Goal: Task Accomplishment & Management: Use online tool/utility

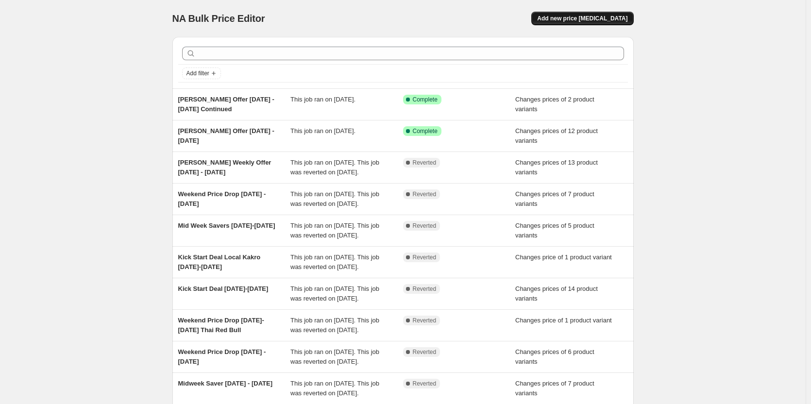
click at [616, 13] on button "Add new price [MEDICAL_DATA]" at bounding box center [582, 19] width 102 height 14
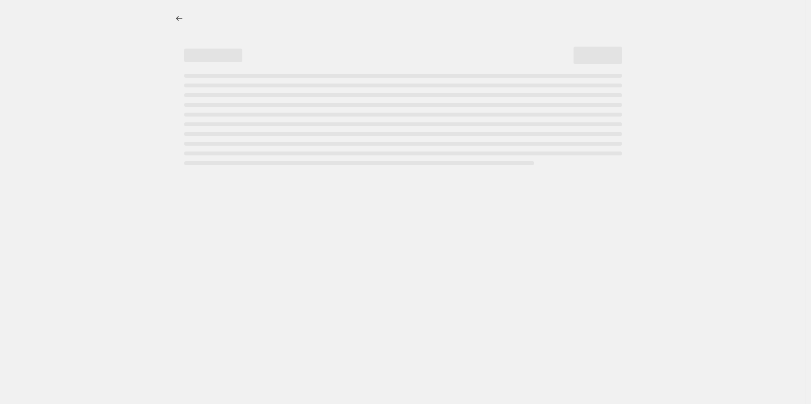
select select "percentage"
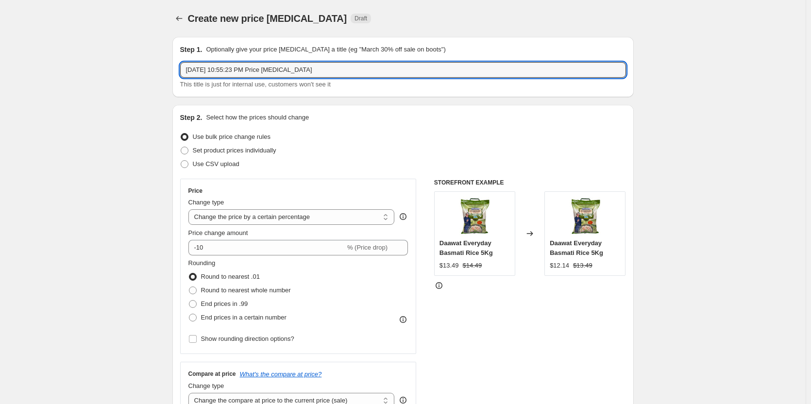
drag, startPoint x: 335, startPoint y: 67, endPoint x: 95, endPoint y: 71, distance: 240.4
click at [196, 69] on input "[PERSON_NAME] Offer" at bounding box center [403, 70] width 446 height 16
type input "[PERSON_NAME] Offer"
click at [178, 18] on icon "Price change jobs" at bounding box center [179, 19] width 10 height 10
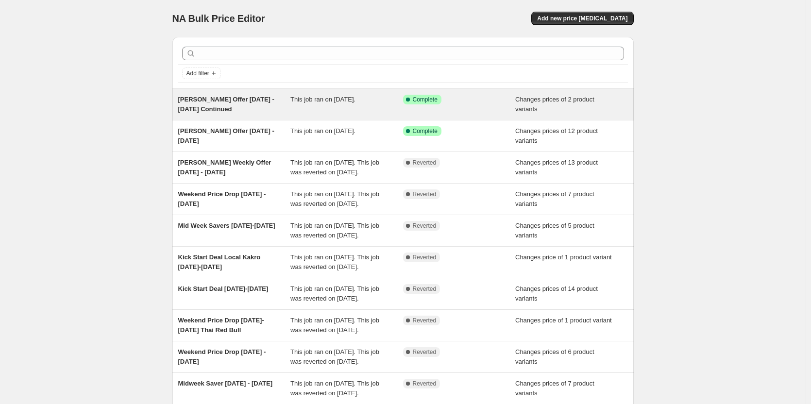
click at [230, 103] on div "[PERSON_NAME] Offer [DATE] - [DATE] Continued" at bounding box center [234, 104] width 113 height 19
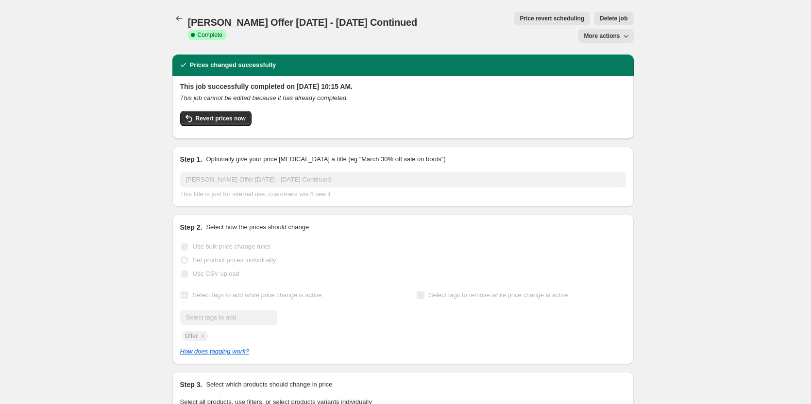
click at [619, 32] on span "More actions" at bounding box center [602, 36] width 36 height 8
click at [700, 24] on div "[PERSON_NAME] Offer [DATE] - [DATE] Continued. This page is ready [PERSON_NAME]…" at bounding box center [403, 405] width 806 height 811
click at [229, 115] on span "Revert prices now" at bounding box center [221, 119] width 50 height 8
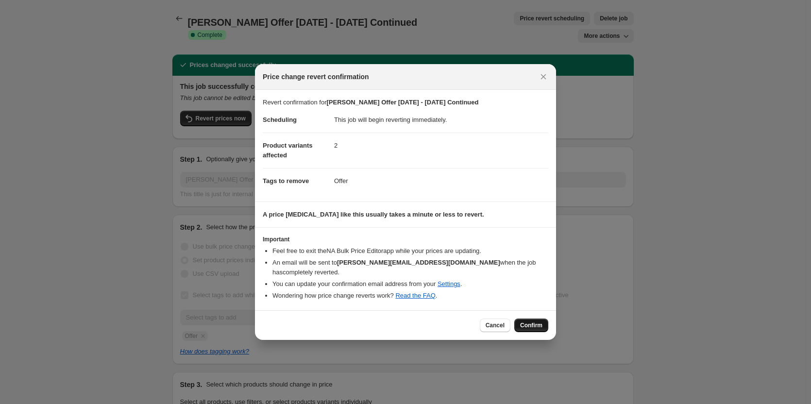
click at [534, 321] on span "Confirm" at bounding box center [531, 325] width 22 height 8
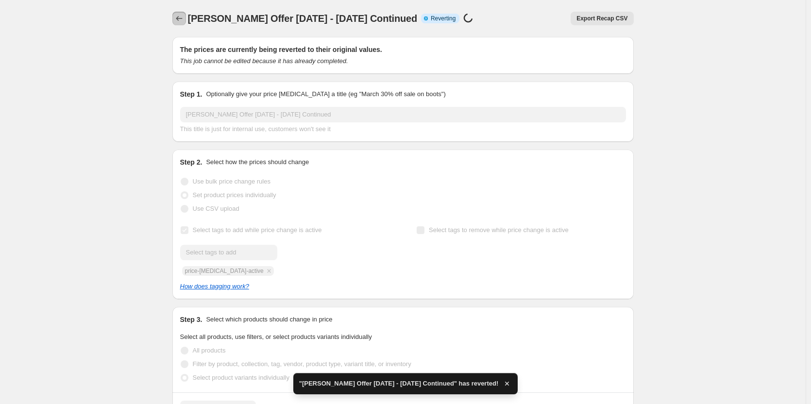
click at [183, 21] on icon "Price change jobs" at bounding box center [179, 19] width 10 height 10
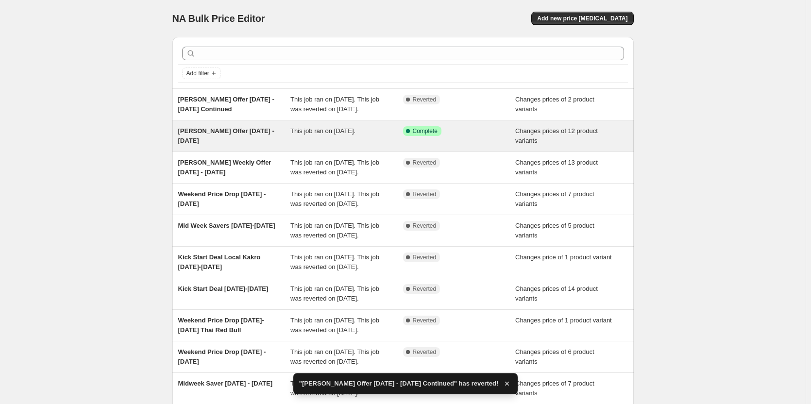
click at [227, 138] on span "[PERSON_NAME] Offer [DATE] - [DATE]" at bounding box center [226, 135] width 96 height 17
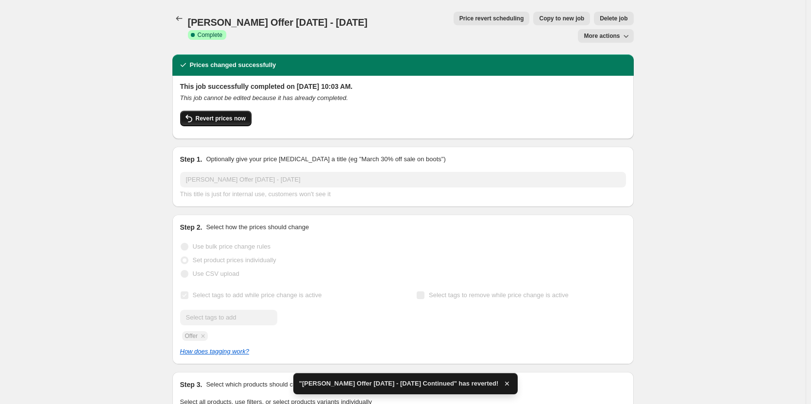
click at [219, 115] on span "Revert prices now" at bounding box center [221, 119] width 50 height 8
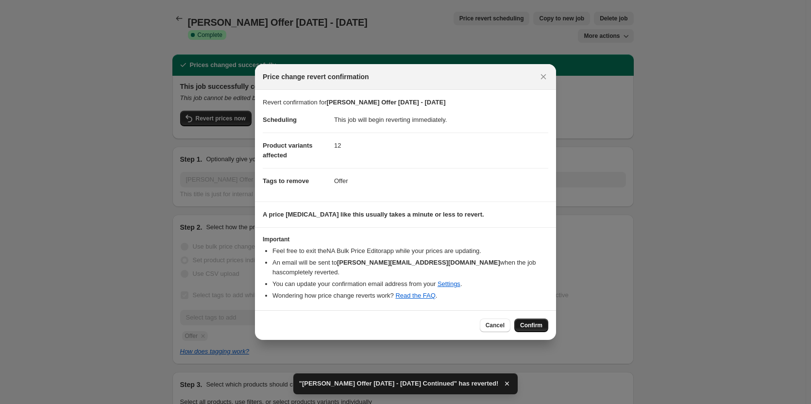
click at [532, 321] on span "Confirm" at bounding box center [531, 325] width 22 height 8
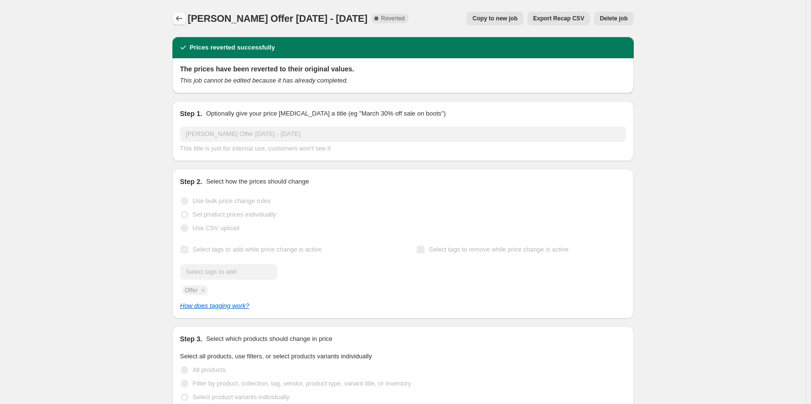
click at [184, 17] on icon "Price change jobs" at bounding box center [179, 19] width 10 height 10
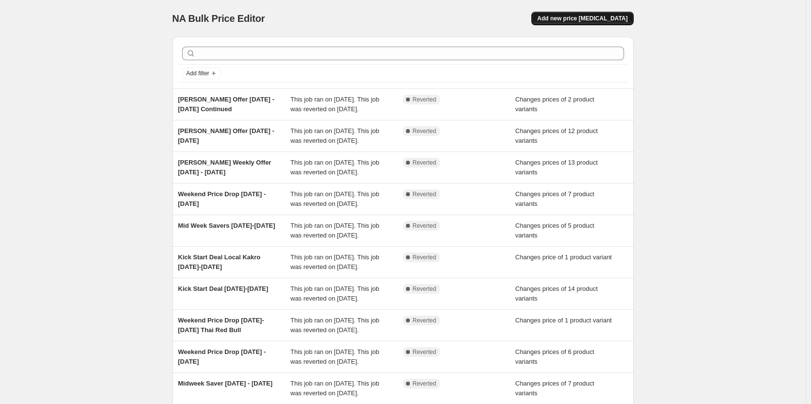
click at [595, 21] on span "Add new price [MEDICAL_DATA]" at bounding box center [582, 19] width 90 height 8
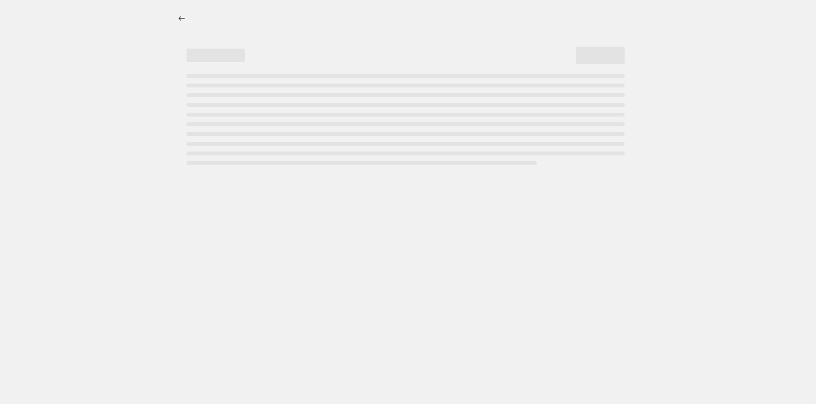
select select "percentage"
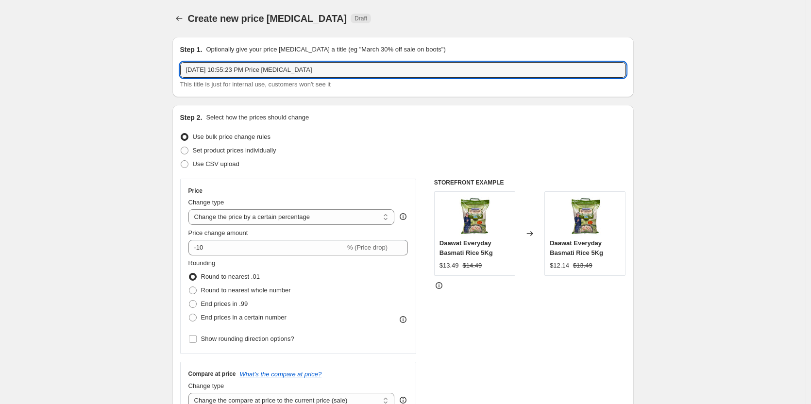
drag, startPoint x: 346, startPoint y: 63, endPoint x: 128, endPoint y: 69, distance: 218.6
click at [276, 67] on input "[PERSON_NAME] Offer [DATE]" at bounding box center [403, 70] width 446 height 16
type input "[PERSON_NAME] Offer [DATE] - [DATE]"
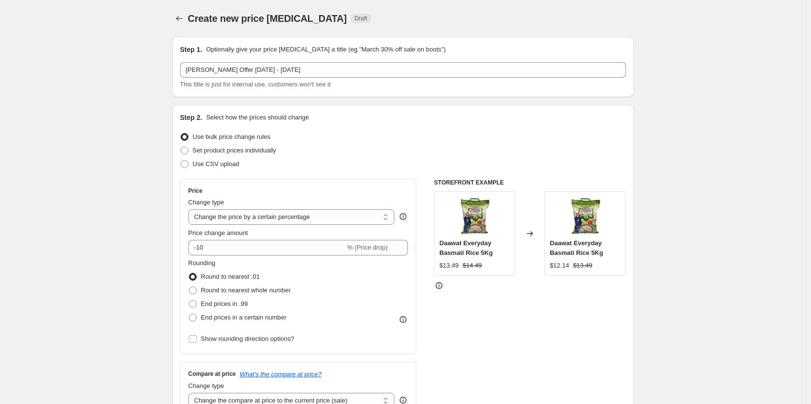
click at [358, 113] on div "Step 2. Select how the prices should change" at bounding box center [403, 118] width 446 height 10
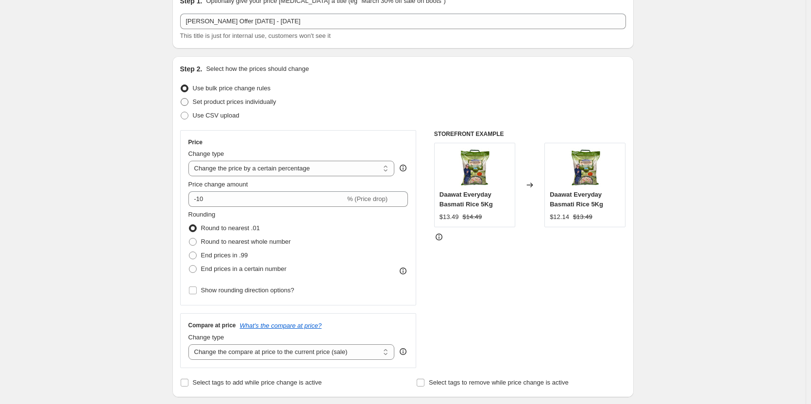
click at [227, 102] on span "Set product prices individually" at bounding box center [235, 101] width 84 height 7
click at [181, 99] on input "Set product prices individually" at bounding box center [181, 98] width 0 height 0
radio input "true"
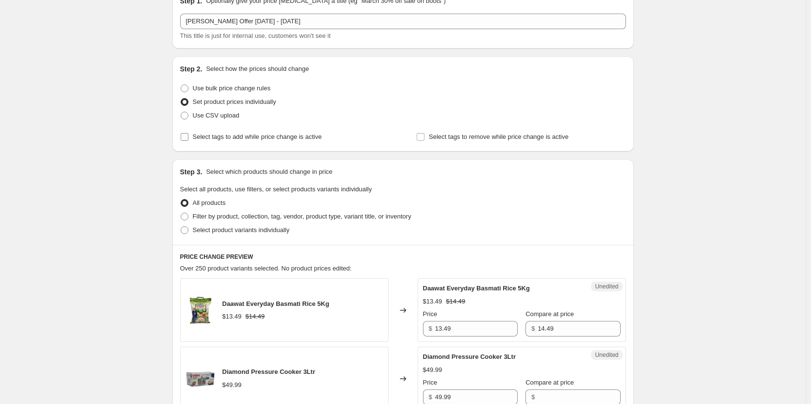
click at [234, 137] on span "Select tags to add while price change is active" at bounding box center [257, 136] width 129 height 7
click at [188, 137] on input "Select tags to add while price change is active" at bounding box center [185, 137] width 8 height 8
checkbox input "true"
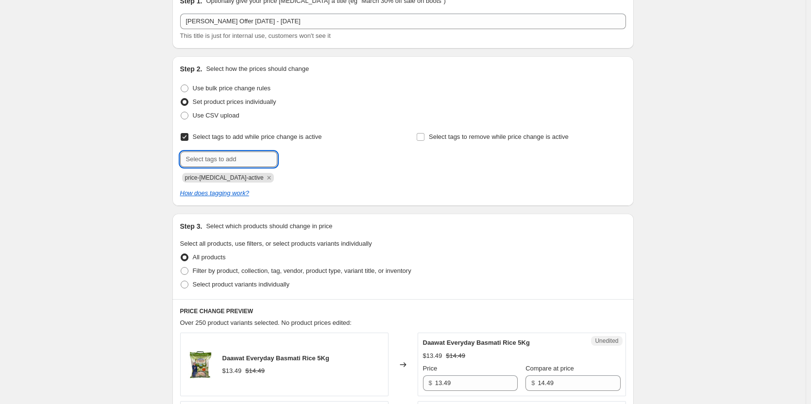
click at [225, 162] on input "text" at bounding box center [228, 159] width 97 height 16
type input "Offer"
click at [249, 180] on span "price-[MEDICAL_DATA]-active" at bounding box center [224, 177] width 79 height 7
click at [312, 159] on span "Offer" at bounding box center [305, 158] width 14 height 7
click at [265, 180] on icon "Remove price-change-job-active" at bounding box center [269, 177] width 9 height 9
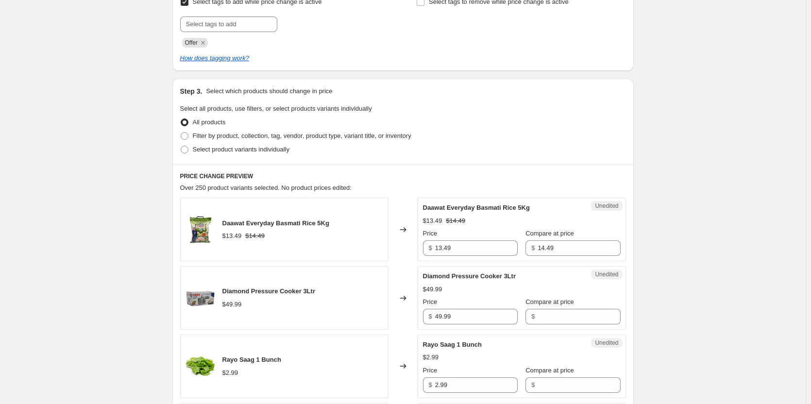
scroll to position [194, 0]
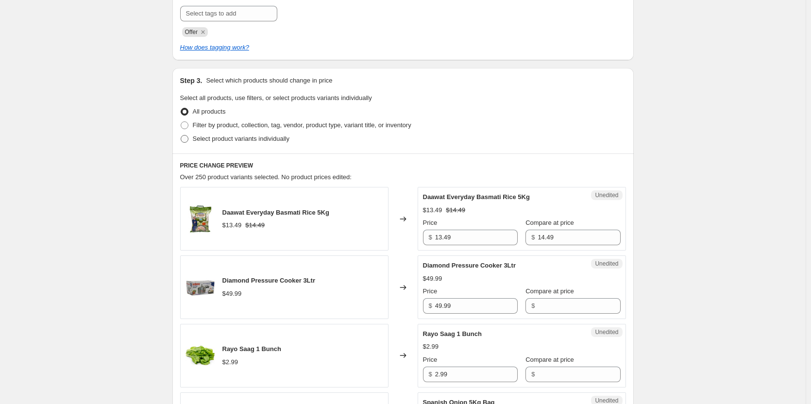
click at [229, 141] on span "Select product variants individually" at bounding box center [241, 138] width 97 height 7
click at [181, 135] on input "Select product variants individually" at bounding box center [181, 135] width 0 height 0
radio input "true"
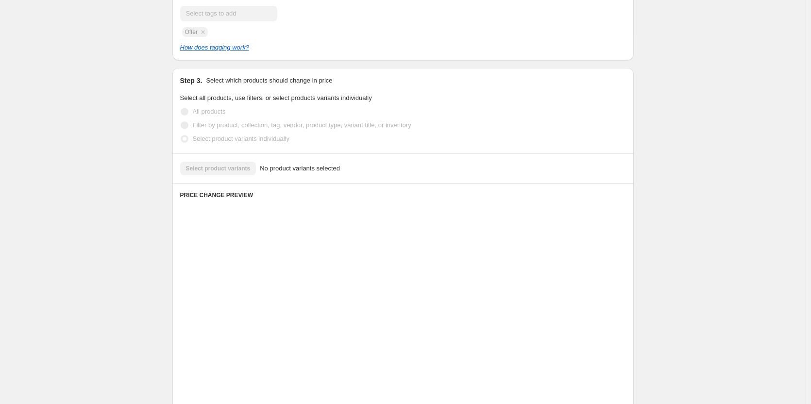
scroll to position [160, 0]
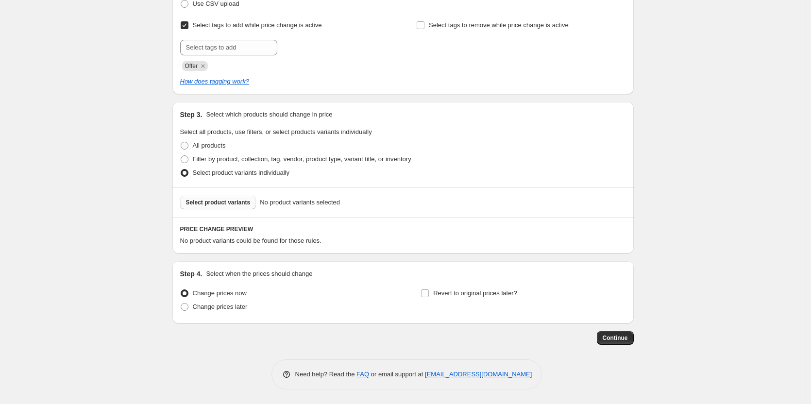
click at [235, 199] on span "Select product variants" at bounding box center [218, 203] width 65 height 8
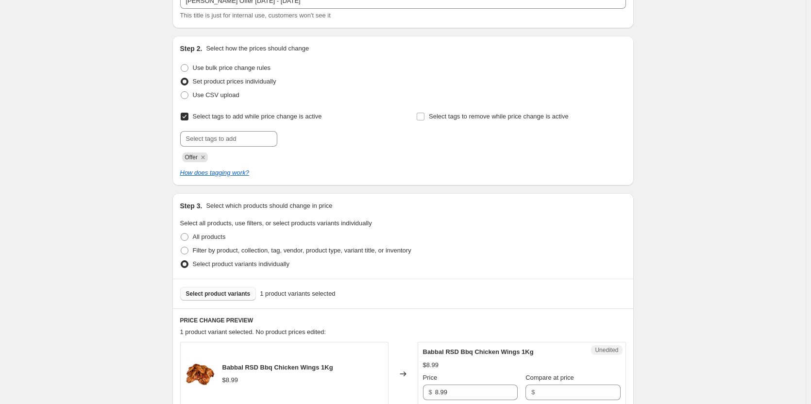
scroll to position [112, 0]
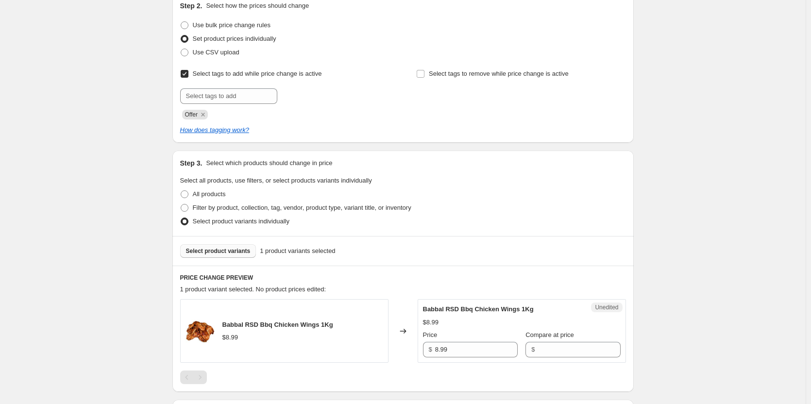
click at [225, 248] on span "Select product variants" at bounding box center [218, 251] width 65 height 8
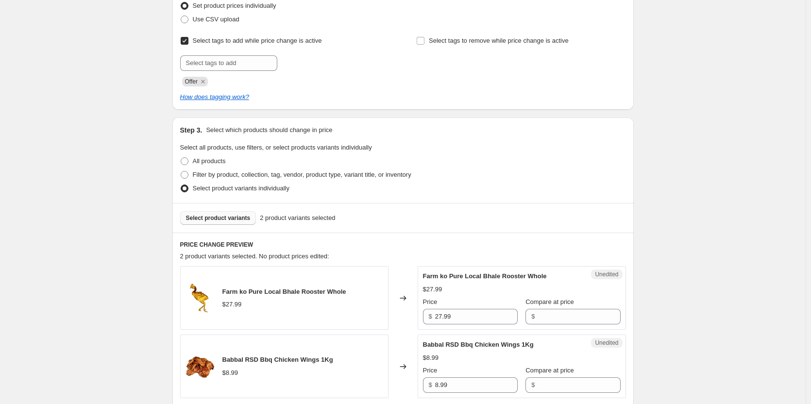
scroll to position [160, 0]
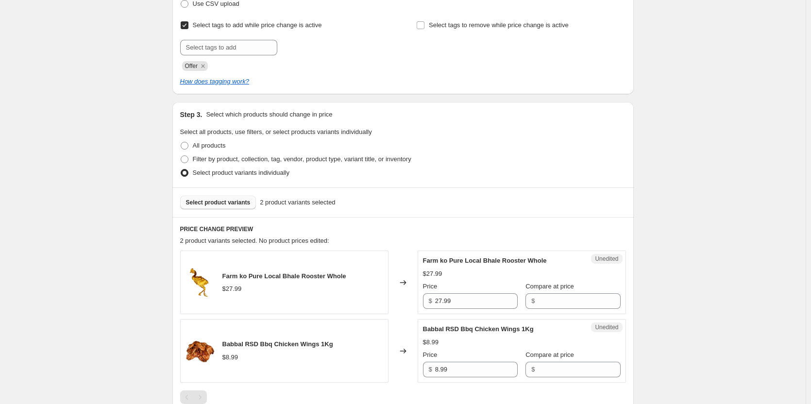
click at [222, 203] on span "Select product variants" at bounding box center [218, 203] width 65 height 8
click at [221, 199] on span "Select product variants" at bounding box center [218, 203] width 65 height 8
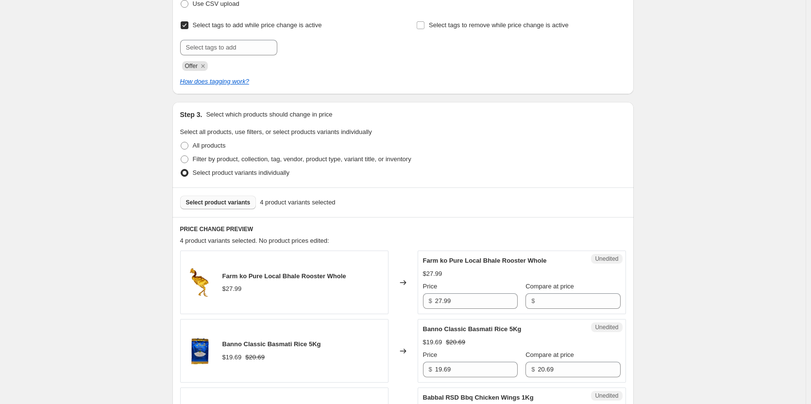
click at [232, 205] on span "Select product variants" at bounding box center [218, 203] width 65 height 8
click at [232, 204] on span "Select product variants" at bounding box center [218, 203] width 65 height 8
click at [225, 205] on span "Select product variants" at bounding box center [218, 203] width 65 height 8
click at [231, 202] on span "Select product variants" at bounding box center [218, 203] width 65 height 8
click at [222, 203] on span "Select product variants" at bounding box center [218, 203] width 65 height 8
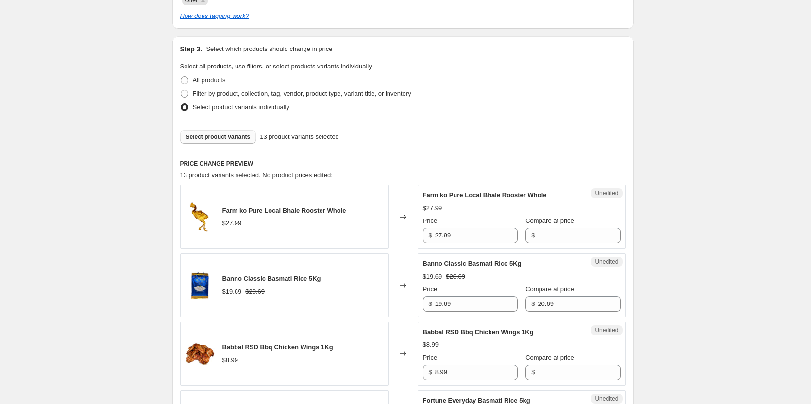
scroll to position [209, 0]
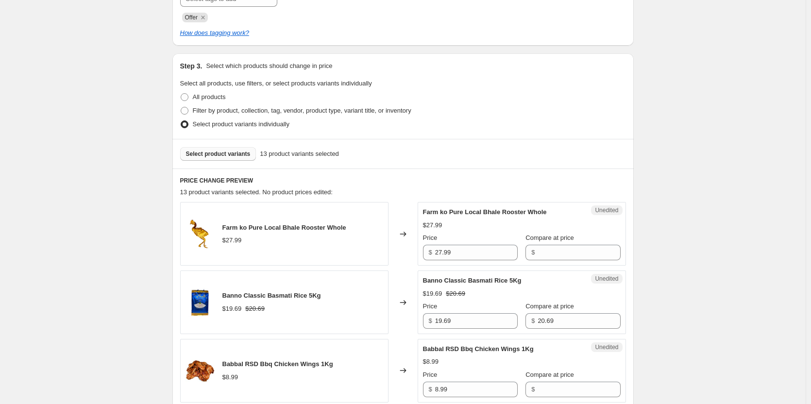
click at [224, 151] on span "Select product variants" at bounding box center [218, 154] width 65 height 8
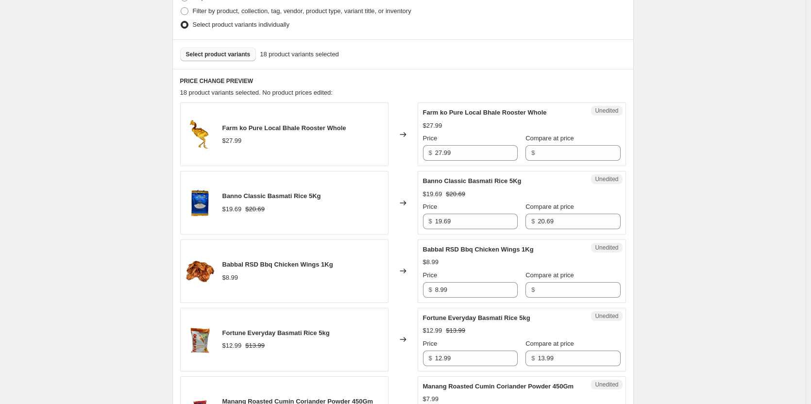
scroll to position [306, 0]
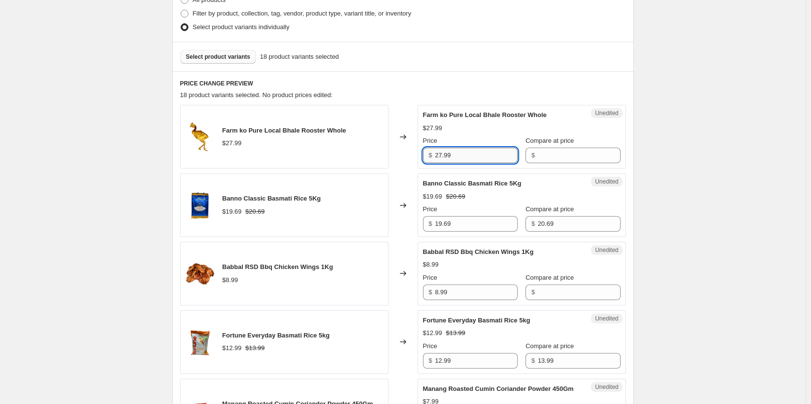
click at [473, 160] on input "27.99" at bounding box center [476, 156] width 83 height 16
type input "2"
type input "24.99"
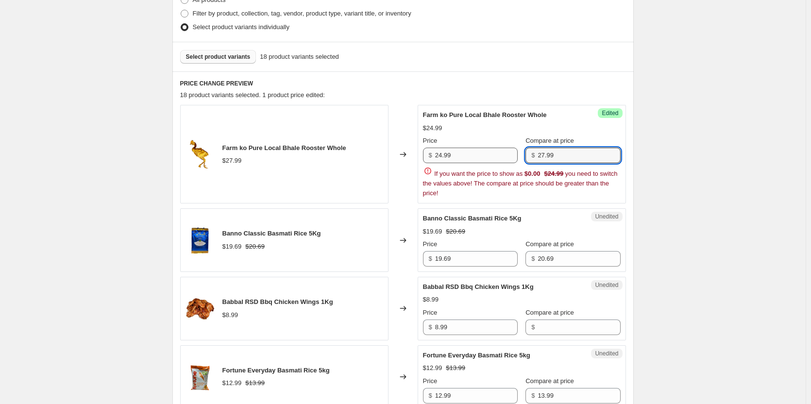
type input "27.99"
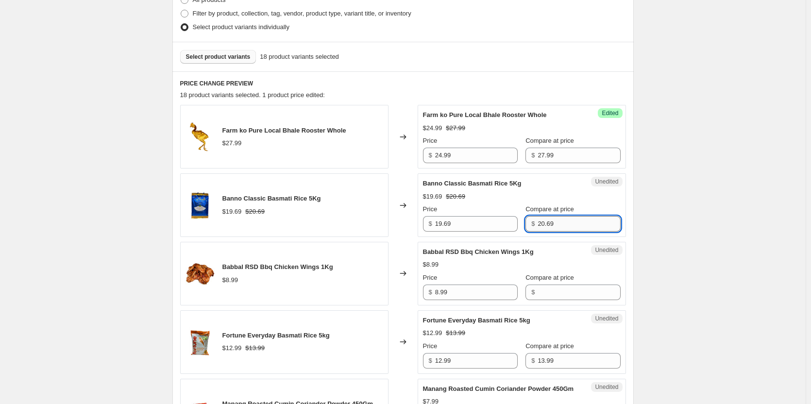
click at [553, 222] on input "20.69" at bounding box center [579, 224] width 83 height 16
type input "2"
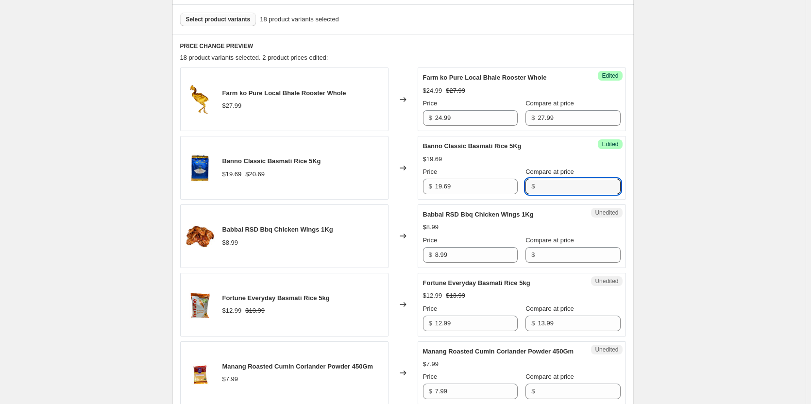
scroll to position [354, 0]
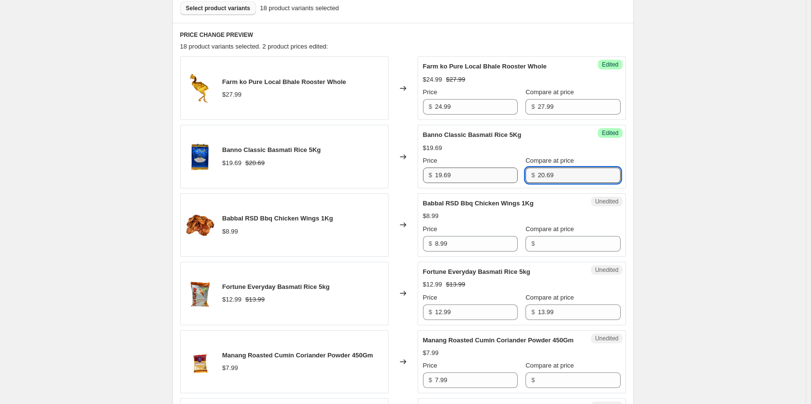
type input "20.69"
click at [466, 178] on input "19.69" at bounding box center [476, 176] width 83 height 16
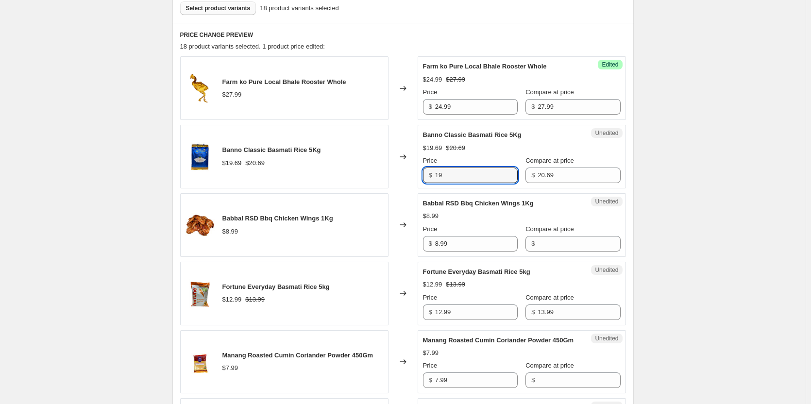
type input "1"
type input "15.99"
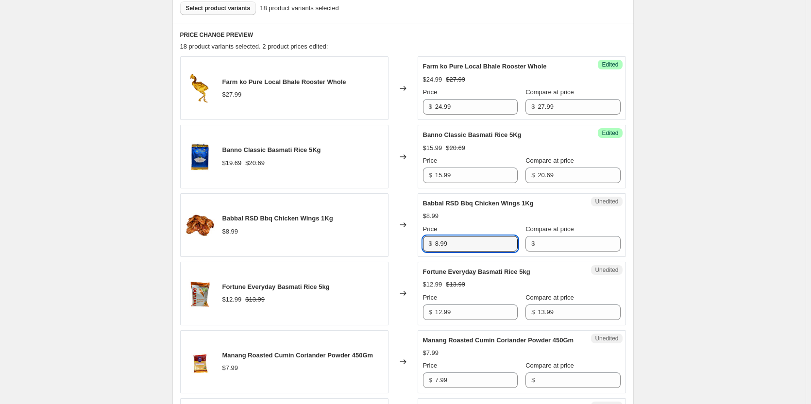
drag, startPoint x: 464, startPoint y: 246, endPoint x: 407, endPoint y: 248, distance: 56.4
click at [407, 248] on div "Babbal RSD Bbq Chicken Wings 1Kg $8.99 Changed to Unedited Babbal RSD Bbq Chick…" at bounding box center [403, 225] width 446 height 64
type input "4.99"
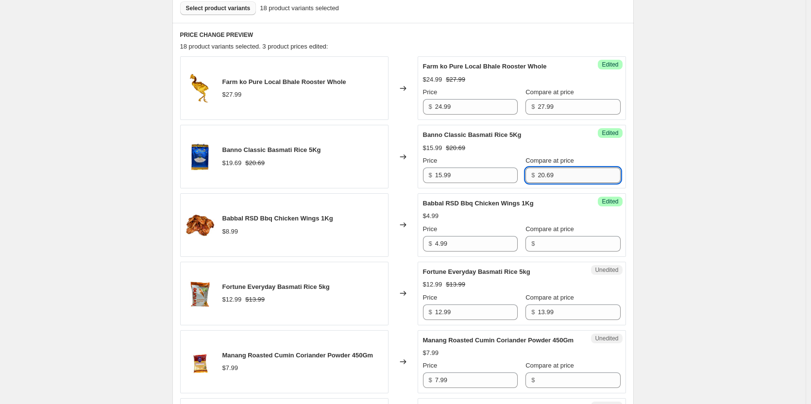
drag, startPoint x: 537, startPoint y: 176, endPoint x: 544, endPoint y: 175, distance: 7.3
click at [538, 176] on input "20.69" at bounding box center [579, 176] width 83 height 16
type input "20.69"
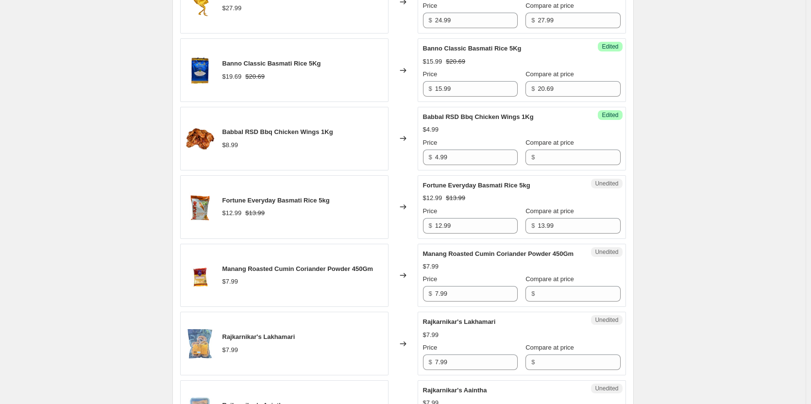
scroll to position [452, 0]
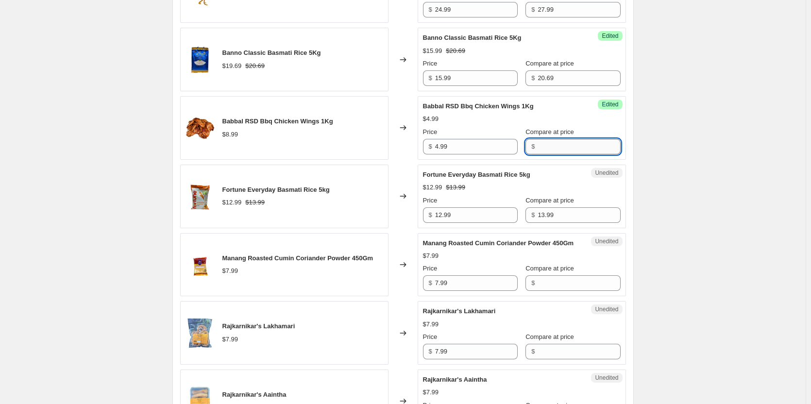
click at [558, 149] on input "Compare at price" at bounding box center [579, 147] width 83 height 16
type input "8.99"
click at [465, 211] on input "12.99" at bounding box center [476, 215] width 83 height 16
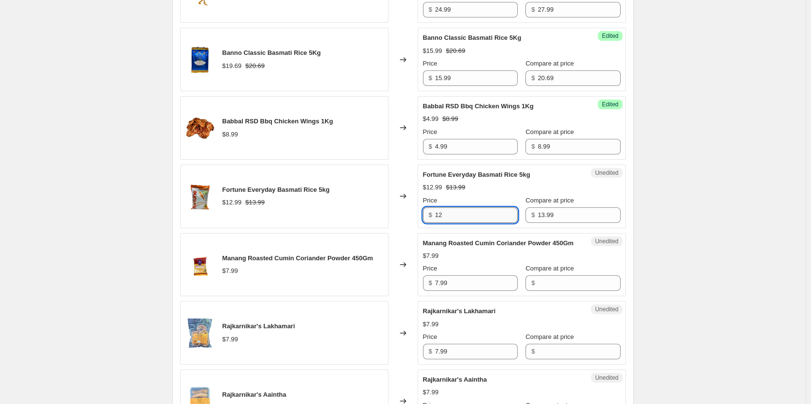
type input "1"
type input "9.99"
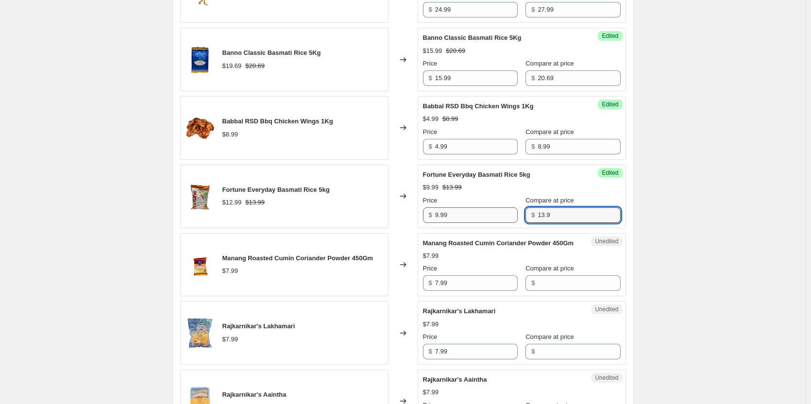
type input "13.99"
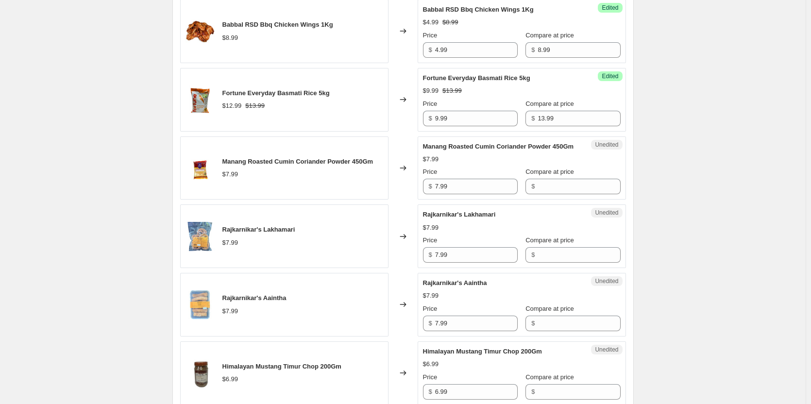
scroll to position [549, 0]
click at [480, 194] on input "7.99" at bounding box center [476, 186] width 83 height 16
type input "7"
click at [443, 193] on input "7.99" at bounding box center [476, 186] width 83 height 16
click at [456, 194] on input "7.99" at bounding box center [476, 186] width 83 height 16
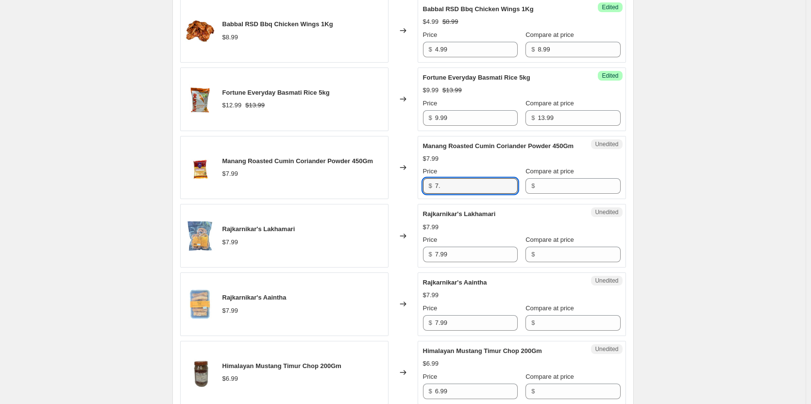
type input "7"
type input "4.99"
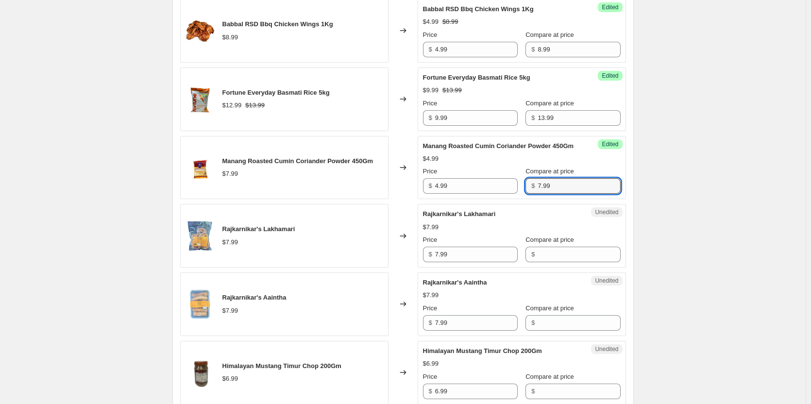
type input "7.99"
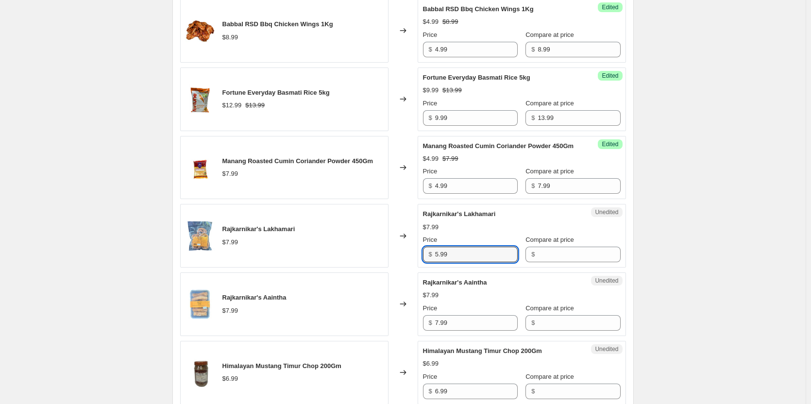
type input "5.99"
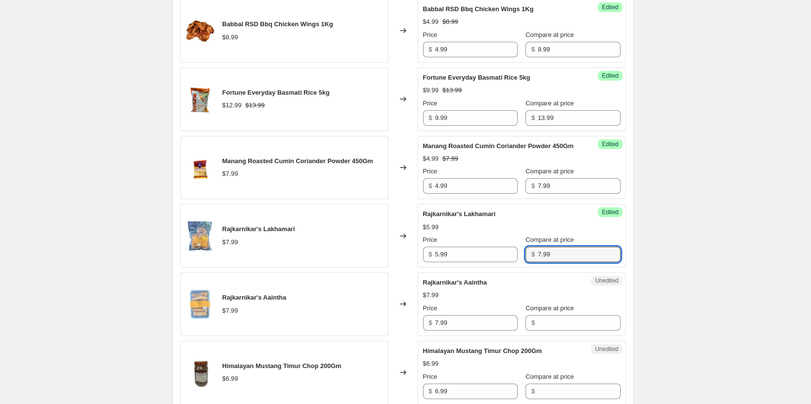
type input "7.99"
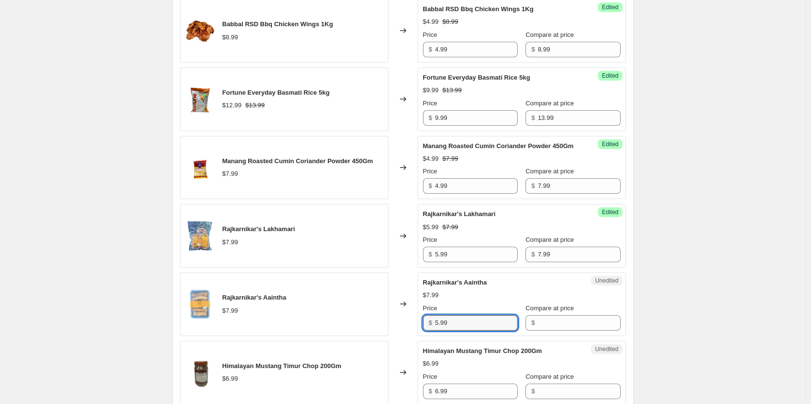
type input "5.99"
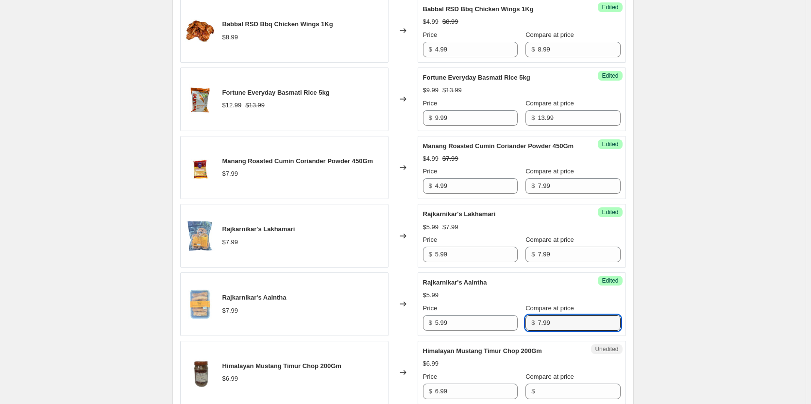
type input "7.99"
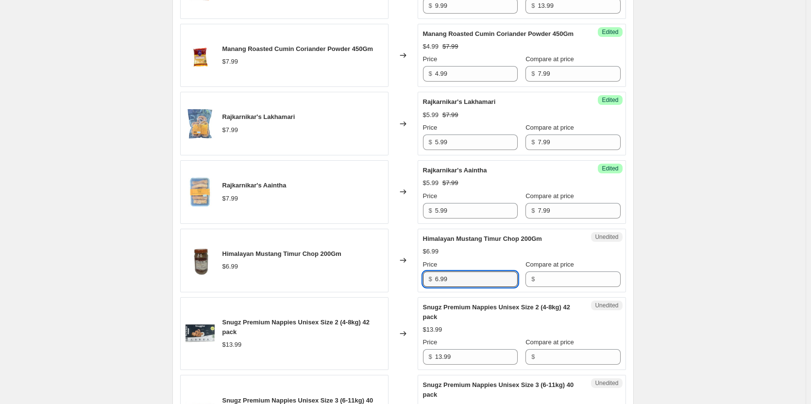
scroll to position [699, 0]
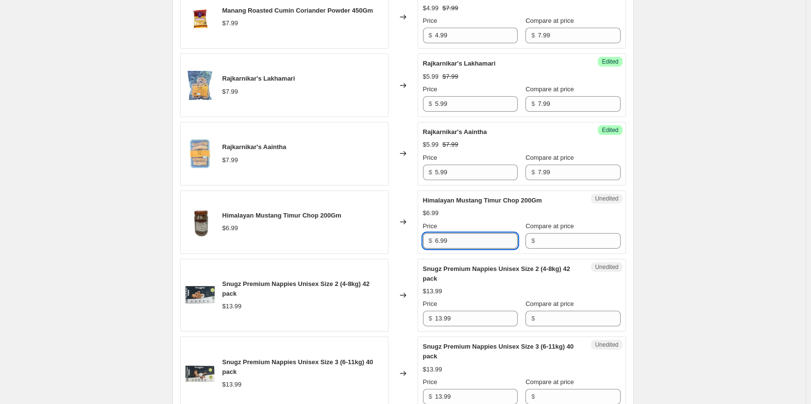
drag, startPoint x: 442, startPoint y: 256, endPoint x: 448, endPoint y: 255, distance: 5.9
click at [442, 249] on input "6.99" at bounding box center [476, 241] width 83 height 16
click at [461, 249] on input "6.99" at bounding box center [476, 241] width 83 height 16
type input "6"
type input "4.99"
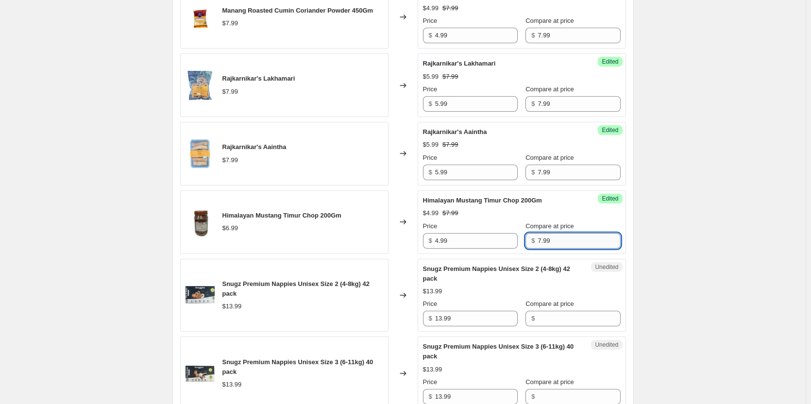
click at [554, 247] on input "7.99" at bounding box center [579, 241] width 83 height 16
type input "7"
type input "6.99"
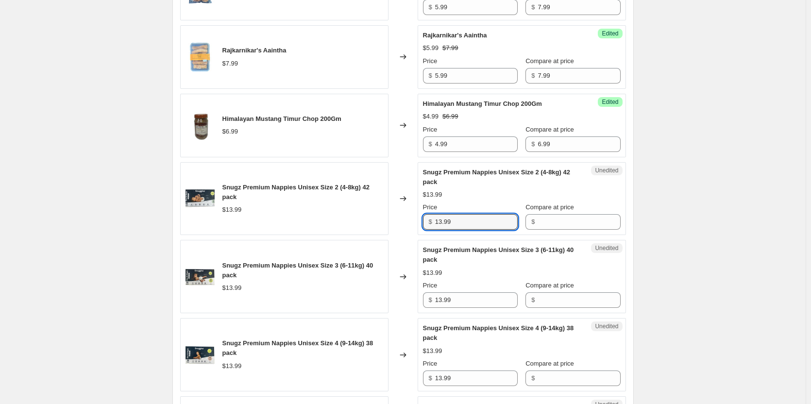
scroll to position [796, 0]
type input "11.99"
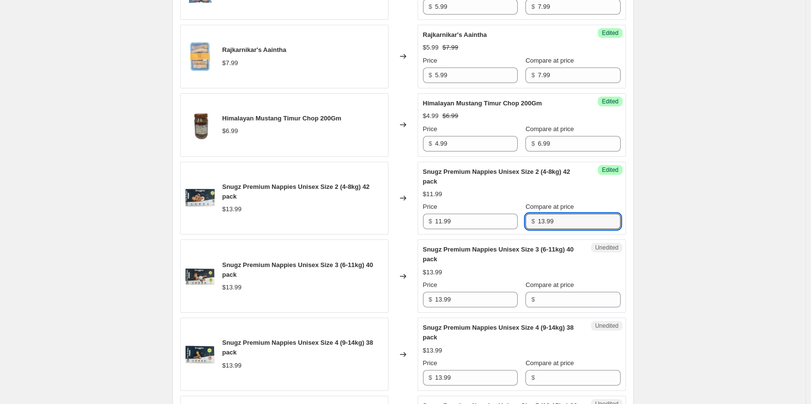
type input "13.99"
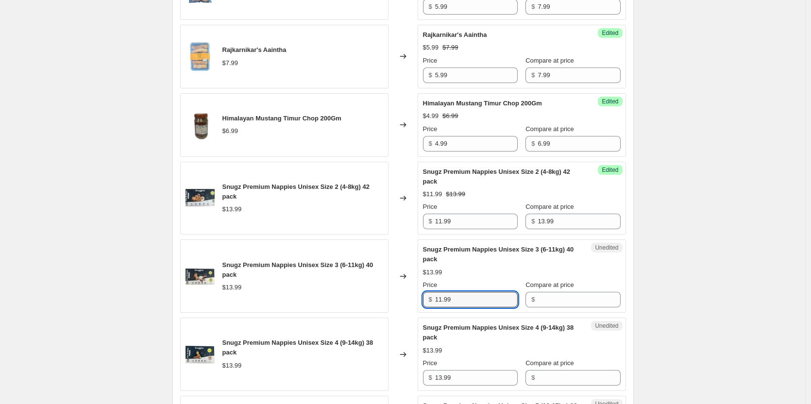
type input "11.99"
type input "13.99"
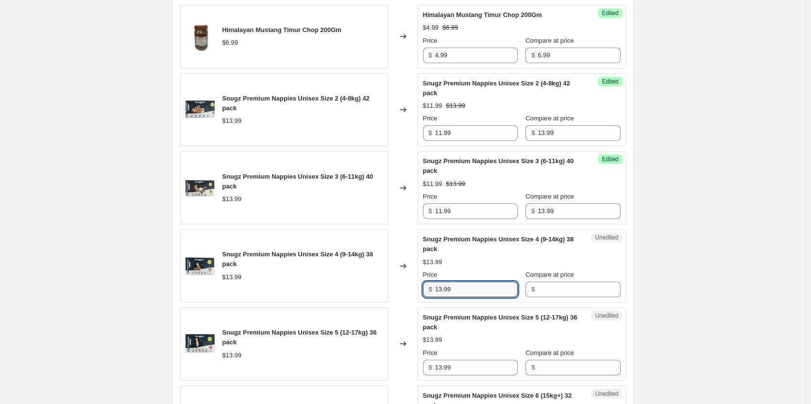
scroll to position [893, 0]
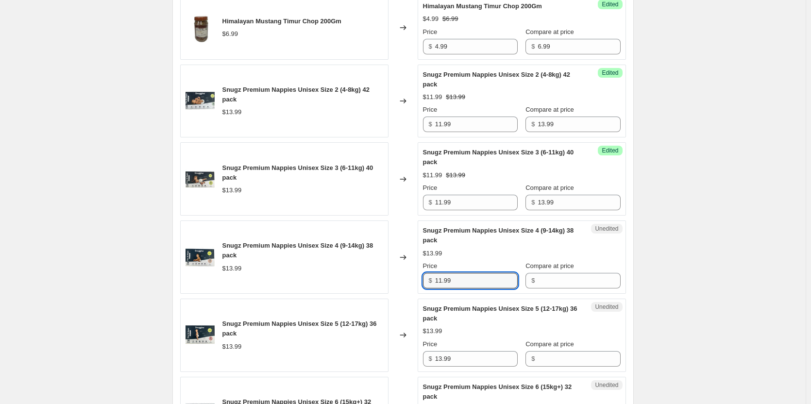
type input "11.99"
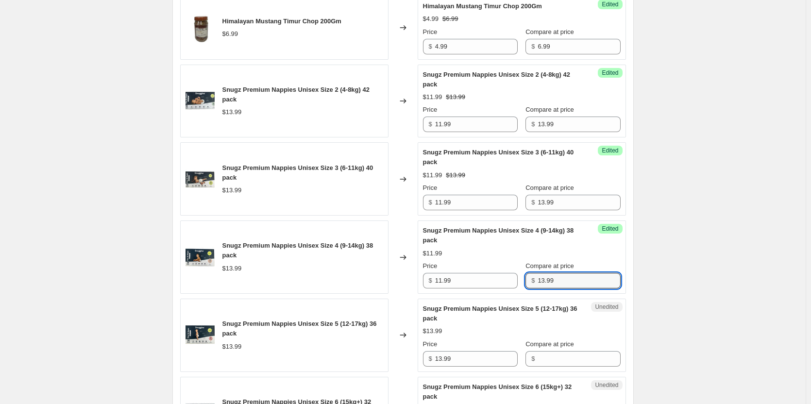
type input "13.99"
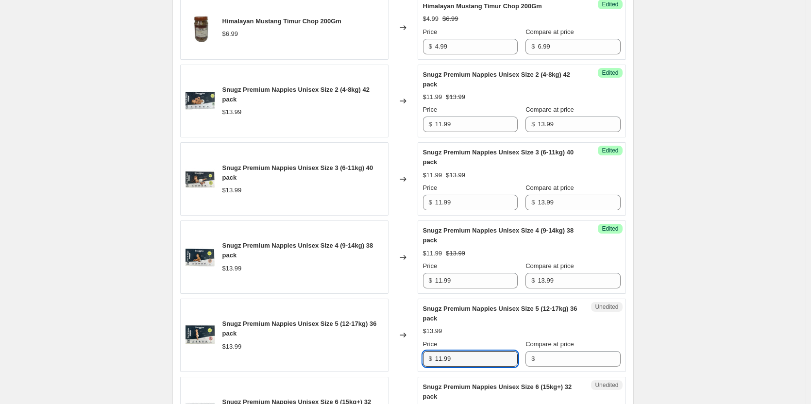
type input "11.99"
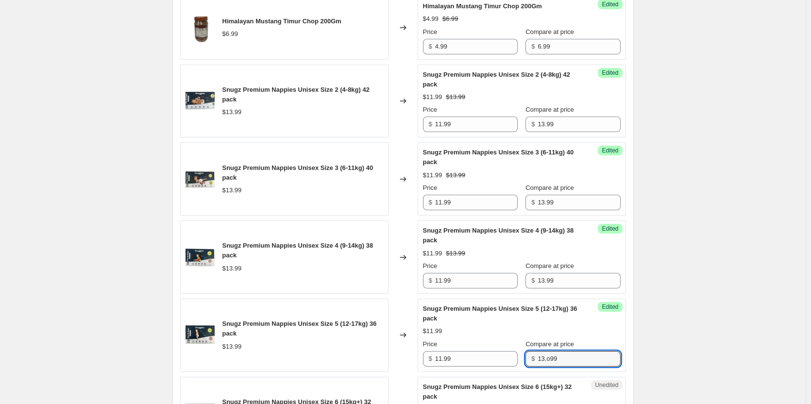
type input "13.o99"
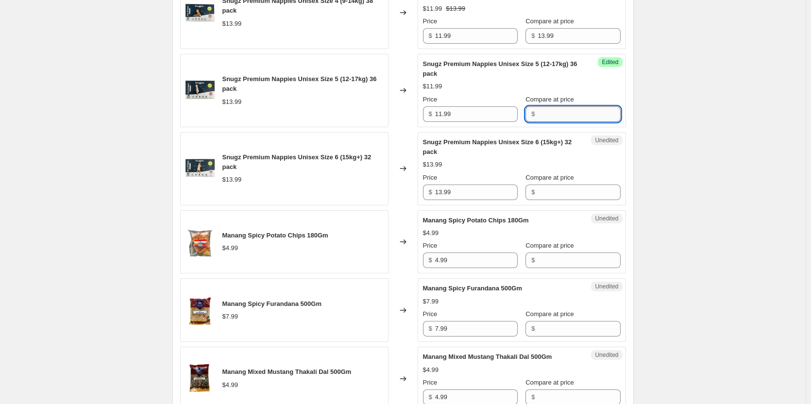
click at [539, 122] on input "Compare at price" at bounding box center [579, 114] width 83 height 16
type input "13.99"
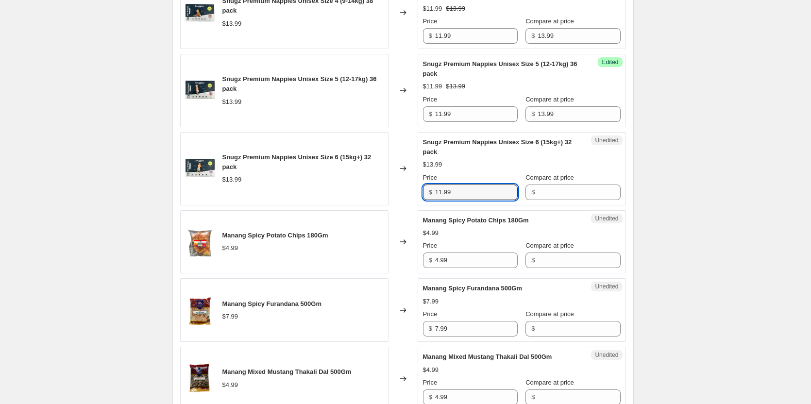
type input "11.99"
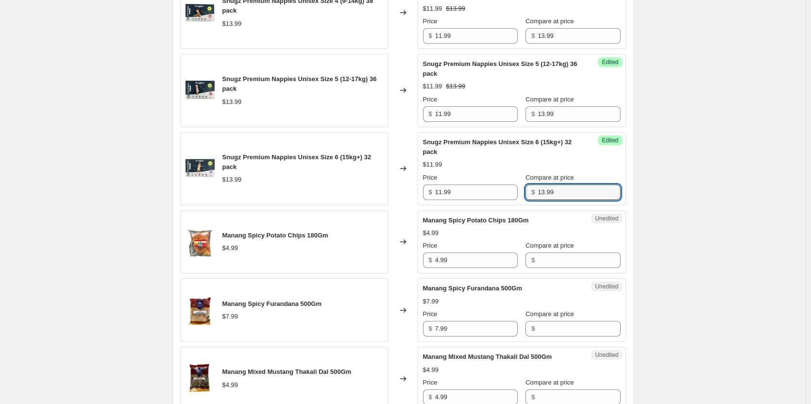
type input "13.99"
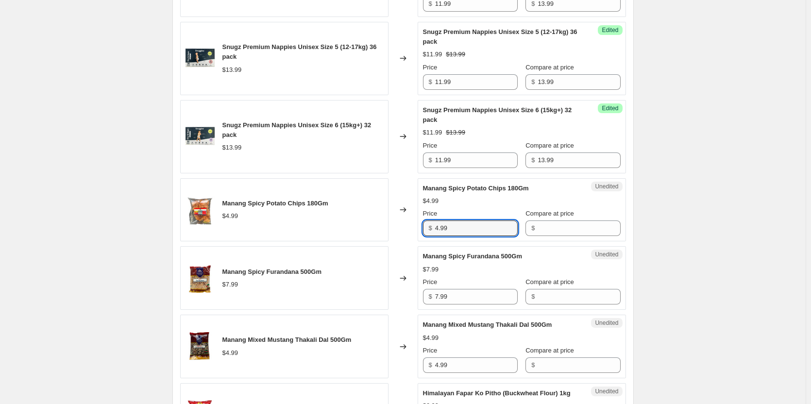
scroll to position [1187, 0]
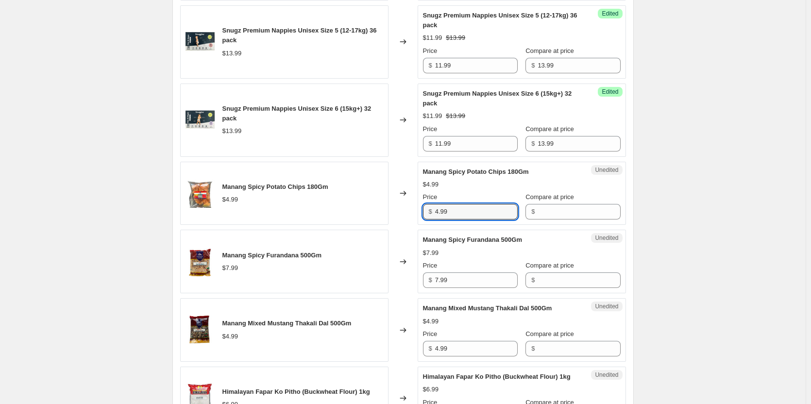
click at [509, 219] on input "4.99" at bounding box center [476, 212] width 83 height 16
type input "4"
type input "3.99"
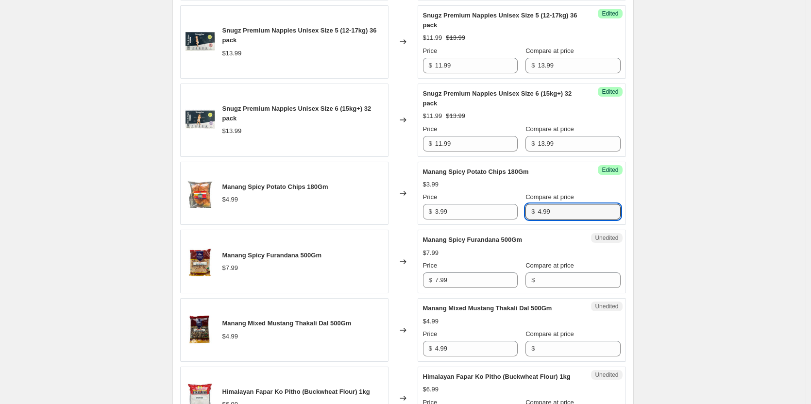
type input "4.99"
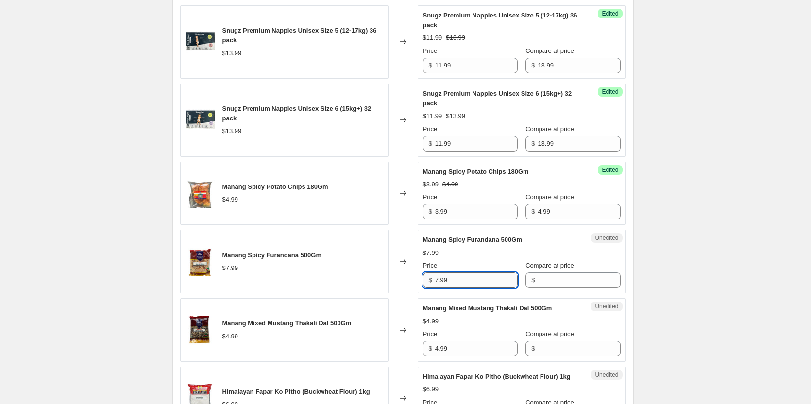
click at [463, 288] on input "7.99" at bounding box center [476, 280] width 83 height 16
type input "7"
type input "4.99"
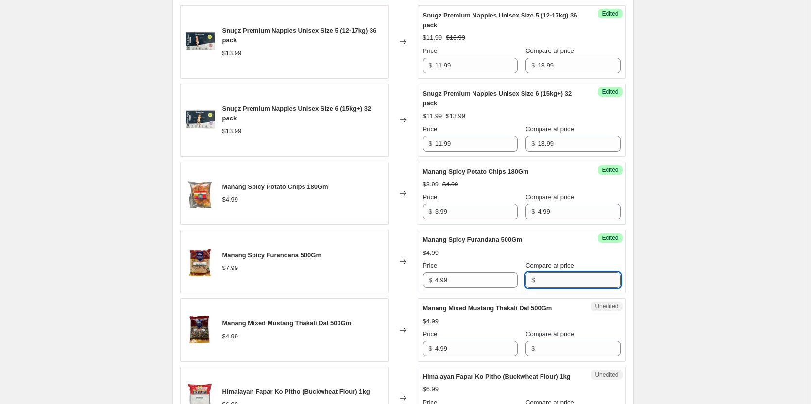
click at [548, 288] on input "Compare at price" at bounding box center [579, 280] width 83 height 16
type input "7.99"
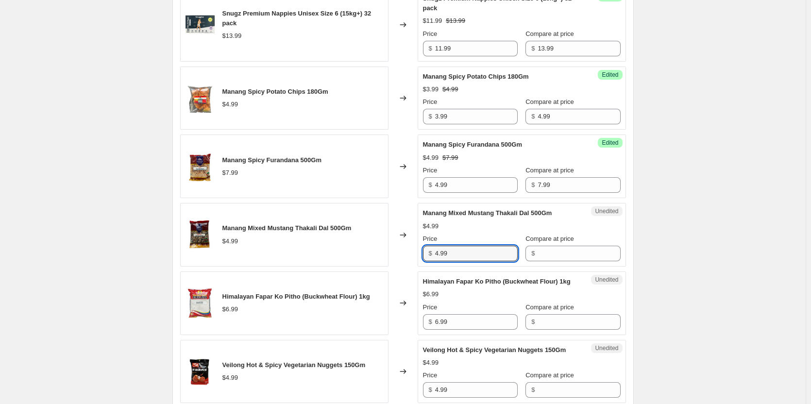
scroll to position [1284, 0]
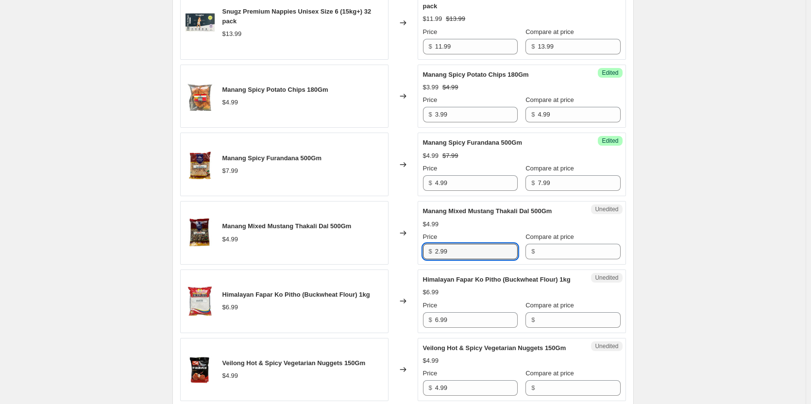
type input "2.99"
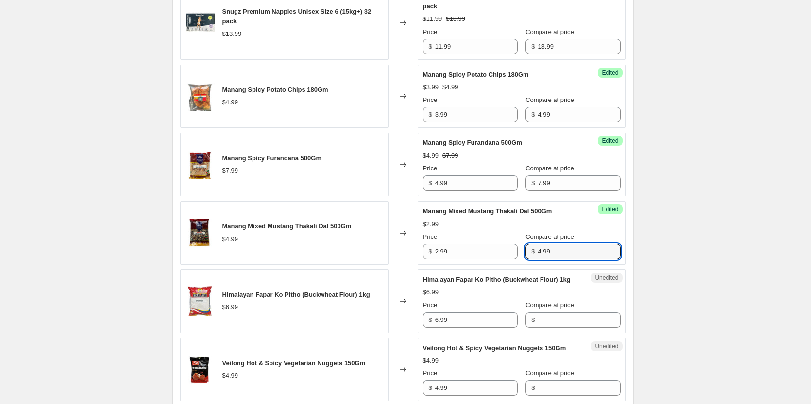
type input "4.99"
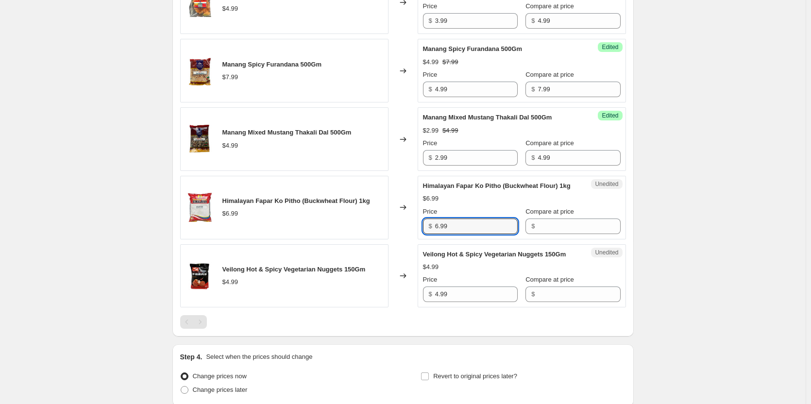
scroll to position [1381, 0]
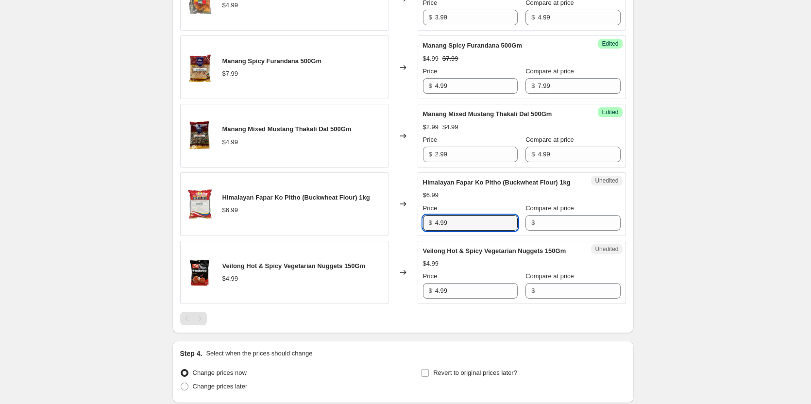
type input "4.99"
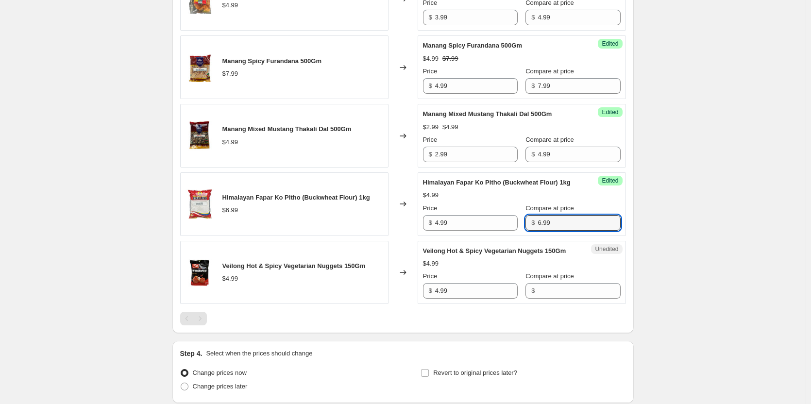
type input "6.99"
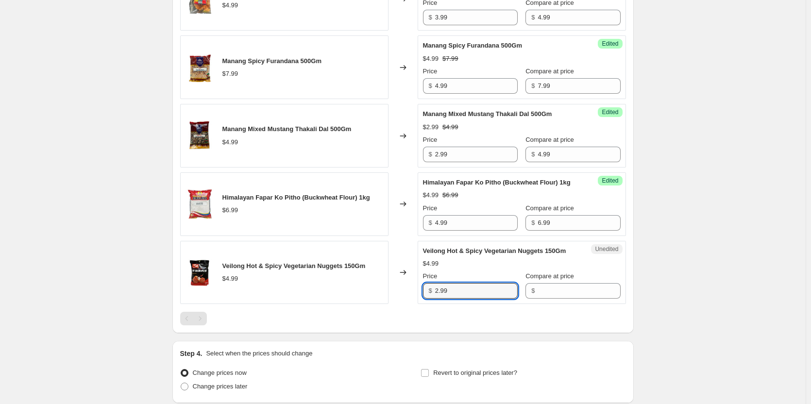
type input "2.99"
type input "4.99"
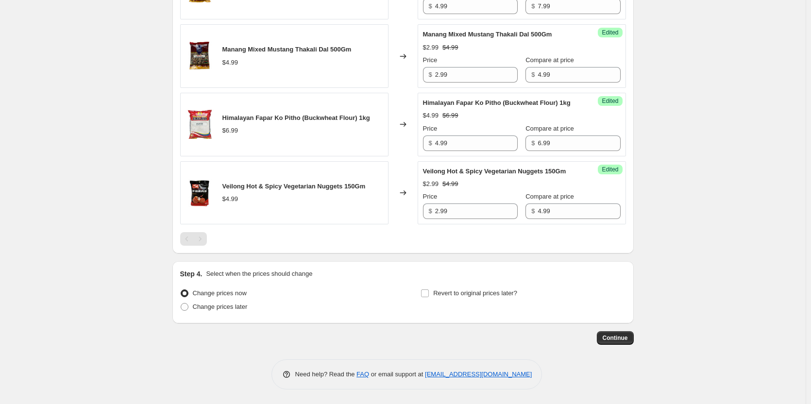
scroll to position [1490, 0]
click at [628, 342] on span "Continue" at bounding box center [615, 338] width 25 height 8
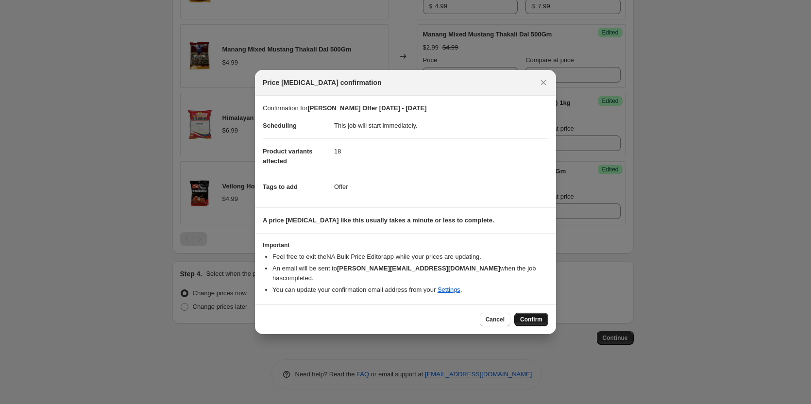
click at [536, 317] on span "Confirm" at bounding box center [531, 320] width 22 height 8
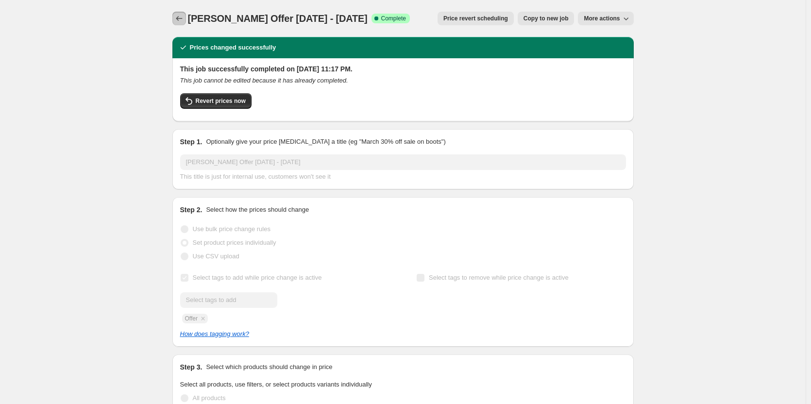
click at [184, 23] on icon "Price change jobs" at bounding box center [179, 19] width 10 height 10
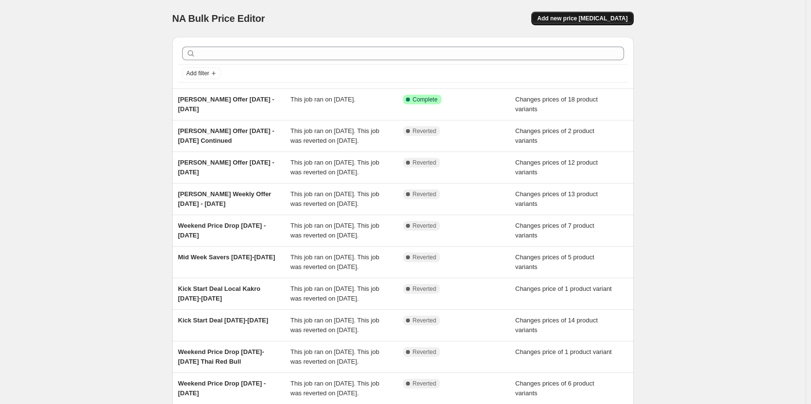
click at [594, 17] on span "Add new price [MEDICAL_DATA]" at bounding box center [582, 19] width 90 height 8
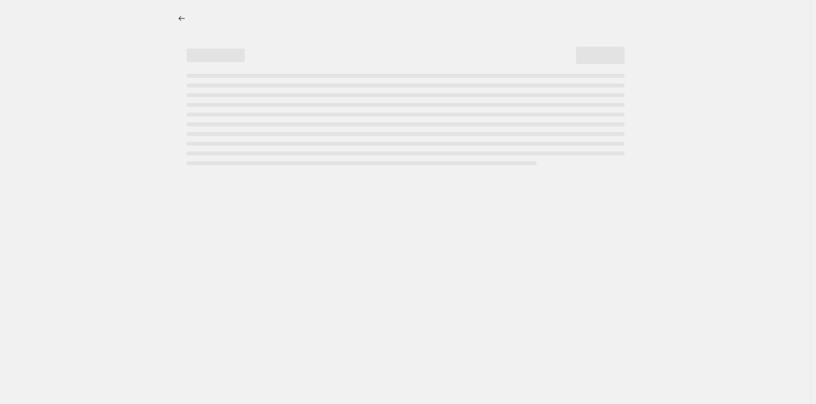
select select "percentage"
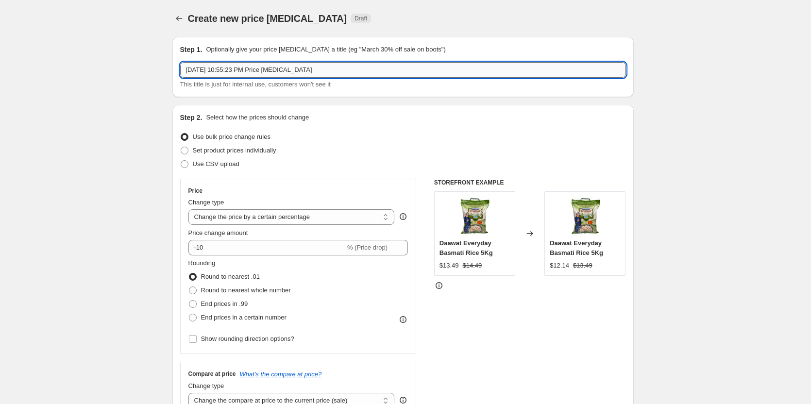
click at [243, 62] on input "[DATE] 10:55:23 PM Price [MEDICAL_DATA]" at bounding box center [403, 70] width 446 height 16
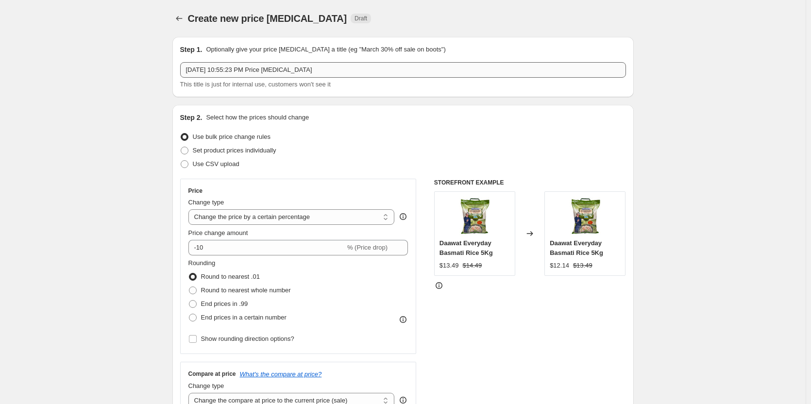
drag, startPoint x: 321, startPoint y: 62, endPoint x: 267, endPoint y: 67, distance: 55.1
click at [267, 67] on div "Step 1. Optionally give your price [MEDICAL_DATA] a title (eg "March 30% off sa…" at bounding box center [403, 67] width 446 height 45
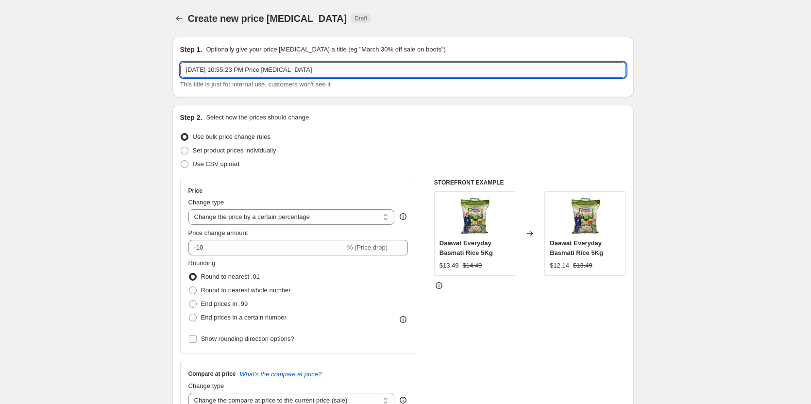
drag, startPoint x: 313, startPoint y: 67, endPoint x: 204, endPoint y: 72, distance: 108.9
click at [204, 72] on input "[DATE] 10:55:23 PM Price [MEDICAL_DATA]" at bounding box center [403, 70] width 446 height 16
type input "A"
click at [215, 71] on input "[PERSON_NAME] Offer [DATE] - [DATE]" at bounding box center [403, 70] width 446 height 16
click at [214, 71] on input "[PERSON_NAME] Offer [DATE] - [DATE]" at bounding box center [403, 70] width 446 height 16
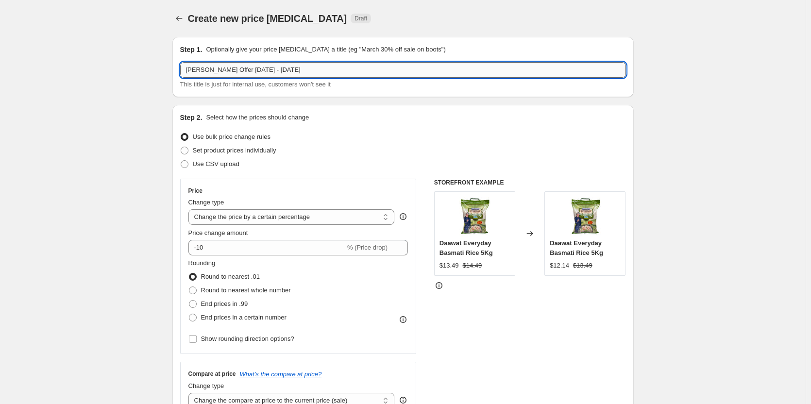
click at [296, 65] on input "[PERSON_NAME] Offer [DATE] - [DATE]" at bounding box center [403, 70] width 446 height 16
type input "[PERSON_NAME] Offer [DATE] - [DATE] Cont"
click at [229, 154] on span "Set product prices individually" at bounding box center [235, 150] width 84 height 7
click at [181, 147] on input "Set product prices individually" at bounding box center [181, 147] width 0 height 0
radio input "true"
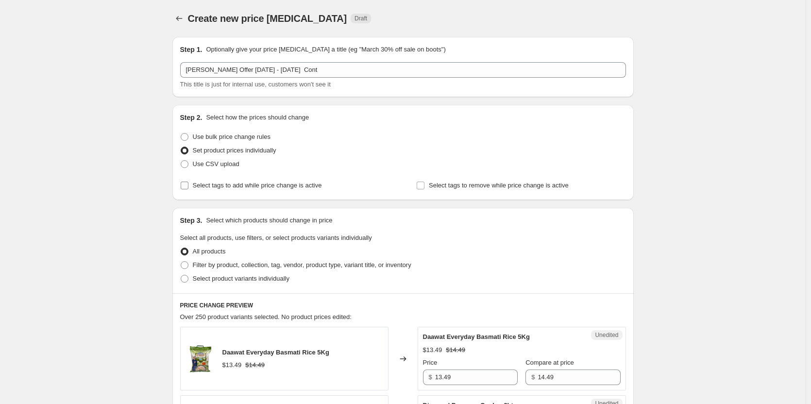
click at [225, 182] on span "Select tags to add while price change is active" at bounding box center [257, 185] width 129 height 7
click at [188, 182] on input "Select tags to add while price change is active" at bounding box center [185, 186] width 8 height 8
checkbox input "true"
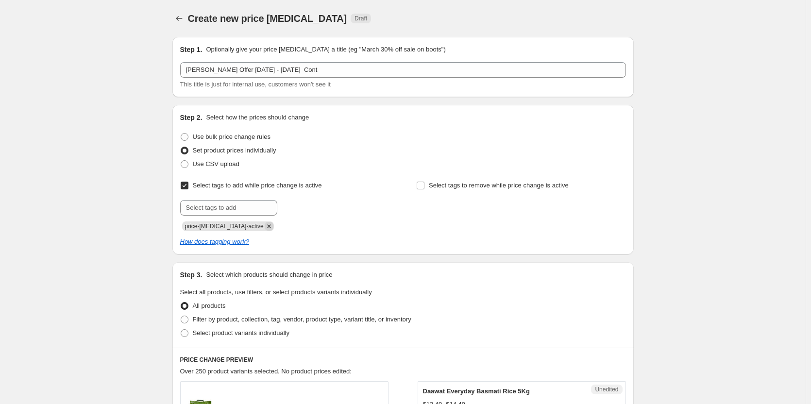
click at [265, 228] on icon "Remove price-change-job-active" at bounding box center [269, 226] width 9 height 9
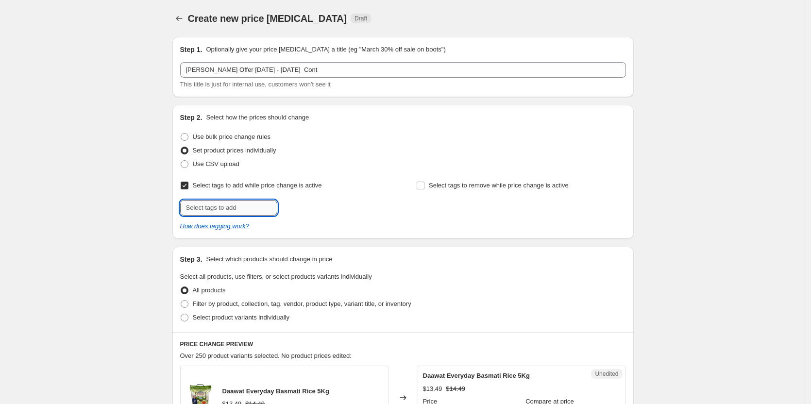
click at [233, 207] on input "text" at bounding box center [228, 208] width 97 height 16
type input "Offer"
click at [291, 207] on b "Add" at bounding box center [291, 206] width 11 height 7
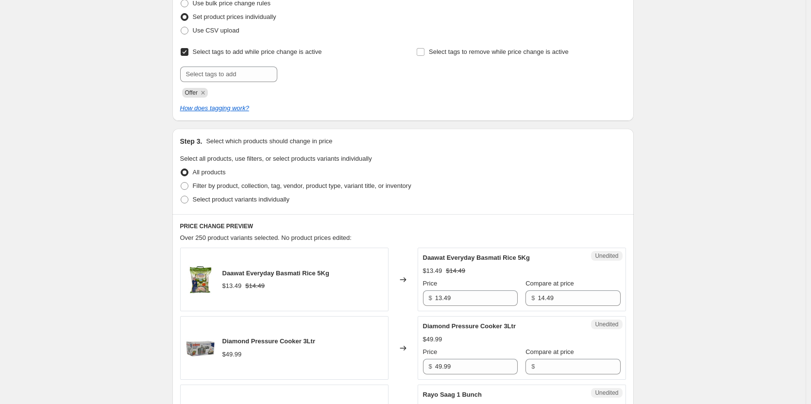
scroll to position [146, 0]
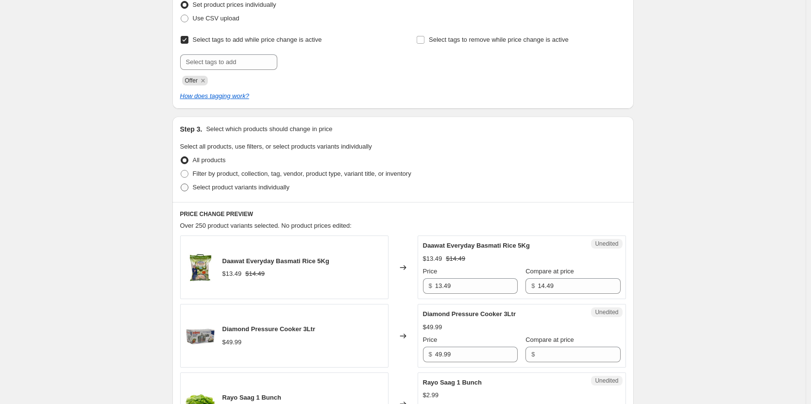
click at [224, 188] on span "Select product variants individually" at bounding box center [241, 187] width 97 height 7
click at [181, 184] on input "Select product variants individually" at bounding box center [181, 184] width 0 height 0
radio input "true"
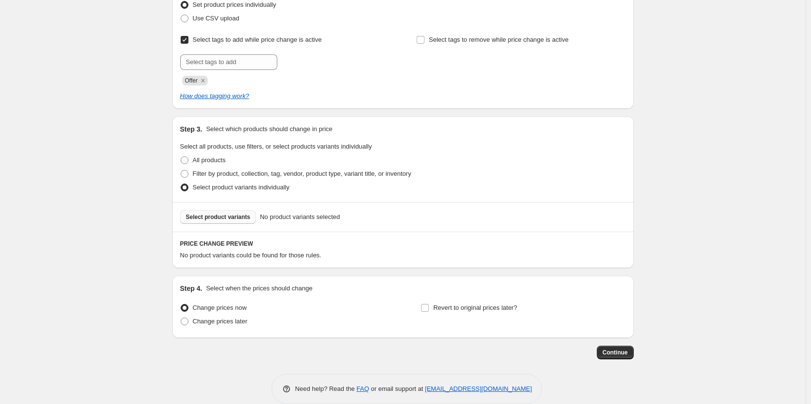
click at [231, 220] on span "Select product variants" at bounding box center [218, 217] width 65 height 8
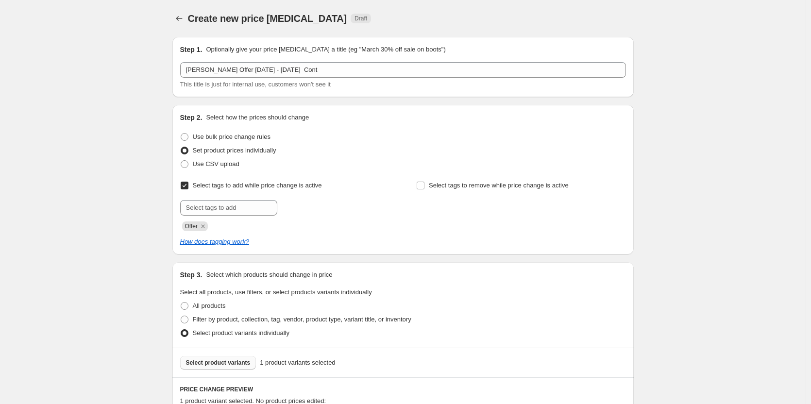
scroll to position [194, 0]
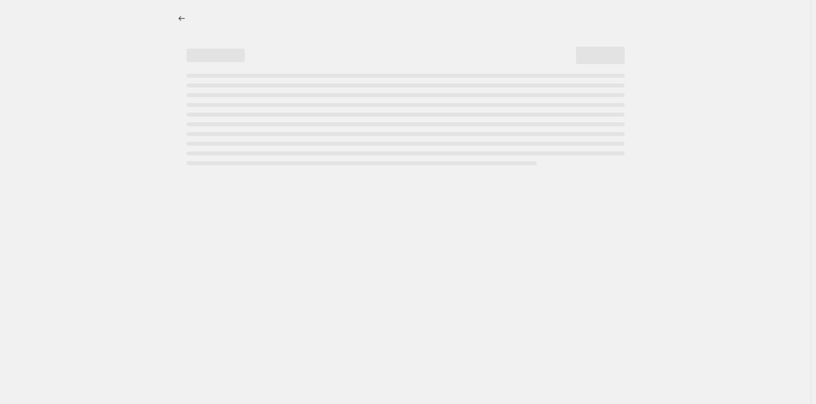
select select "percentage"
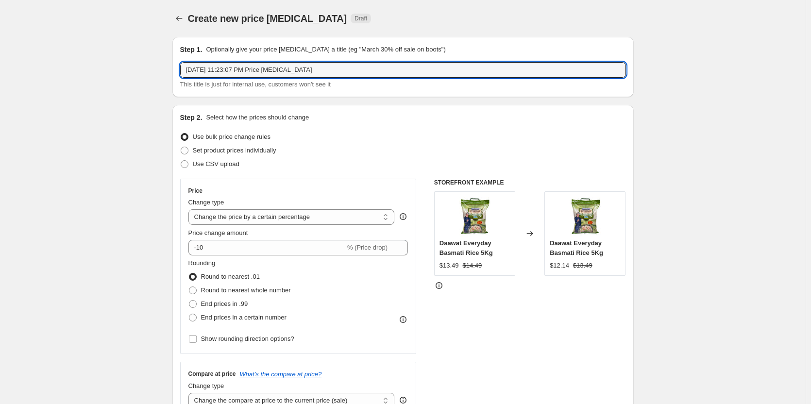
drag, startPoint x: 326, startPoint y: 70, endPoint x: 136, endPoint y: 66, distance: 189.9
type input "[PERSON_NAME] Offer [DATE] - [DATE]"
click at [377, 140] on div "Use bulk price change rules" at bounding box center [403, 137] width 446 height 14
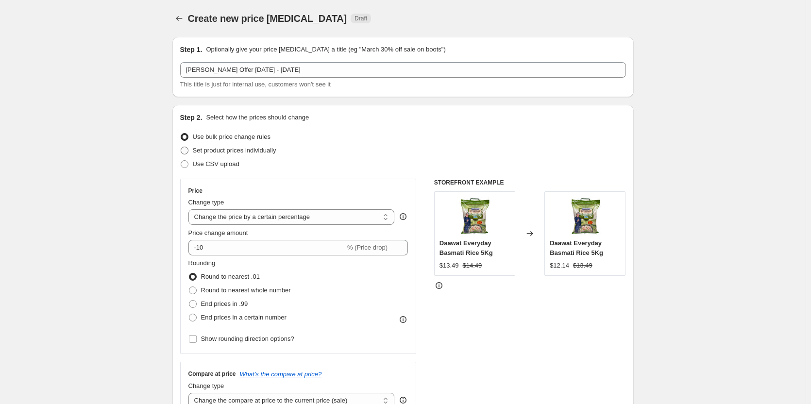
click at [261, 155] on span "Set product prices individually" at bounding box center [235, 151] width 84 height 10
click at [181, 147] on input "Set product prices individually" at bounding box center [181, 147] width 0 height 0
radio input "true"
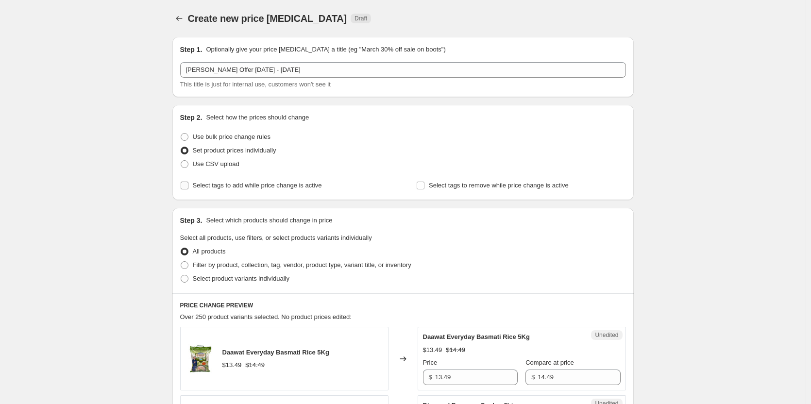
click at [245, 185] on span "Select tags to add while price change is active" at bounding box center [257, 185] width 129 height 7
click at [188, 185] on input "Select tags to add while price change is active" at bounding box center [185, 186] width 8 height 8
checkbox input "true"
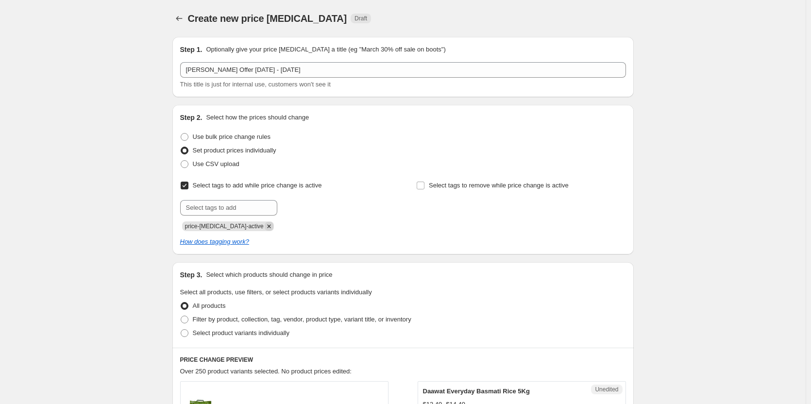
click at [265, 225] on icon "Remove price-change-job-active" at bounding box center [269, 226] width 9 height 9
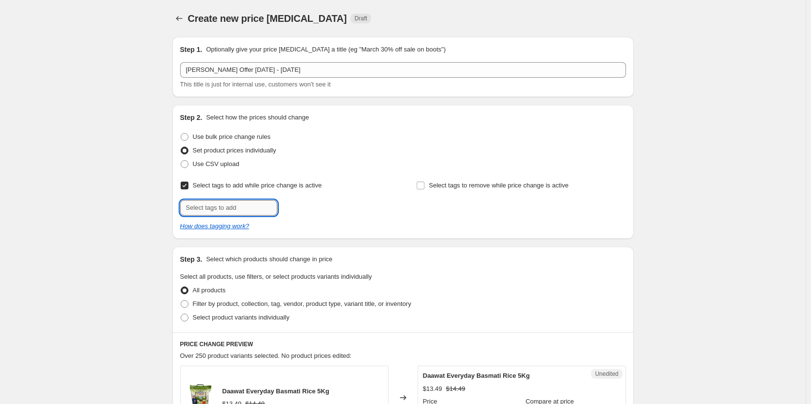
click at [231, 210] on input "text" at bounding box center [228, 208] width 97 height 16
type input "Offer"
click at [302, 208] on span "Offer" at bounding box center [305, 206] width 14 height 7
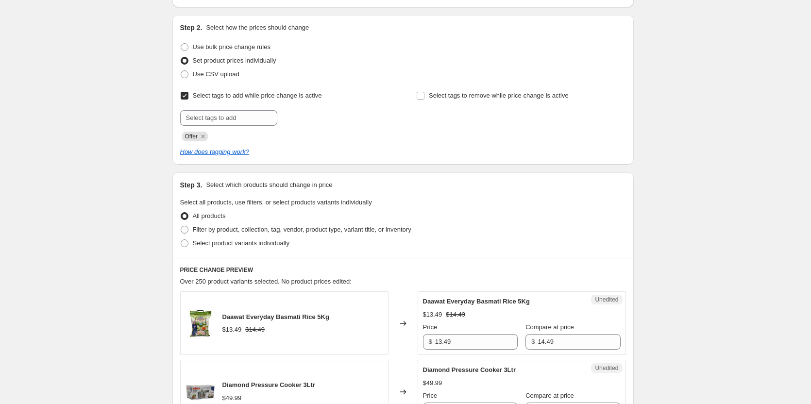
scroll to position [97, 0]
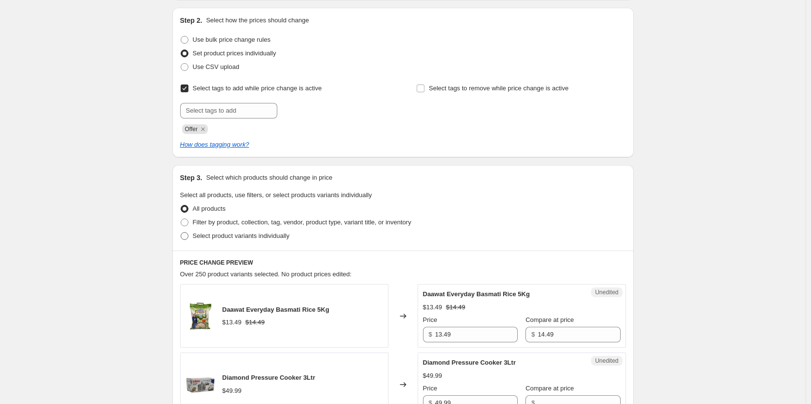
click at [230, 235] on span "Select product variants individually" at bounding box center [241, 235] width 97 height 7
click at [181, 233] on input "Select product variants individually" at bounding box center [181, 232] width 0 height 0
radio input "true"
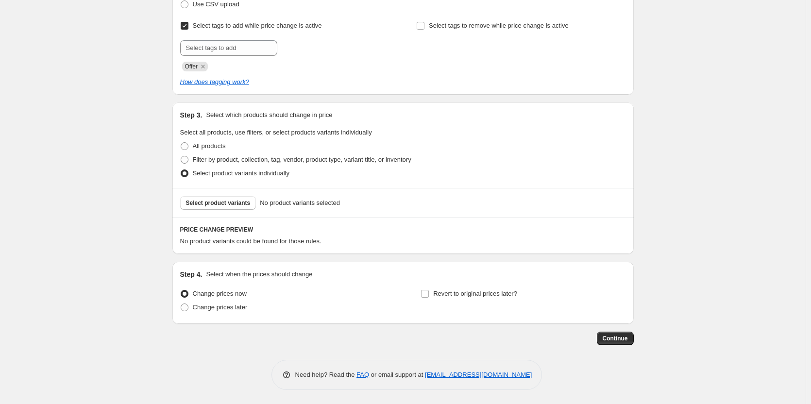
scroll to position [160, 0]
click at [202, 205] on span "Select product variants" at bounding box center [218, 203] width 65 height 8
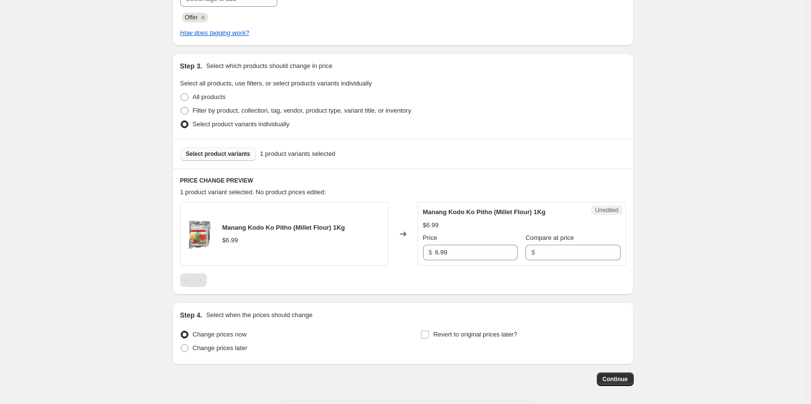
scroll to position [250, 0]
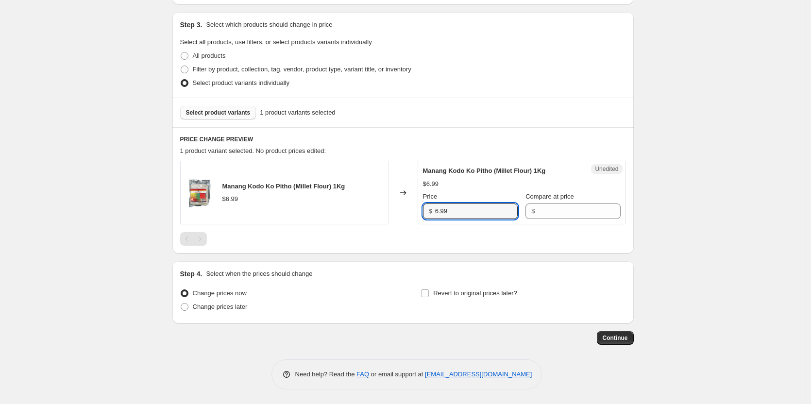
drag, startPoint x: 462, startPoint y: 207, endPoint x: 357, endPoint y: 212, distance: 105.0
click at [357, 212] on div "Manang Kodo Ko Pitho (Millet Flour) 1Kg $6.99 Changed to Unedited Manang Kodo K…" at bounding box center [403, 193] width 446 height 64
type input "4.99"
click at [727, 169] on div "Create new price change job. This page is ready Create new price change job Dra…" at bounding box center [403, 77] width 806 height 654
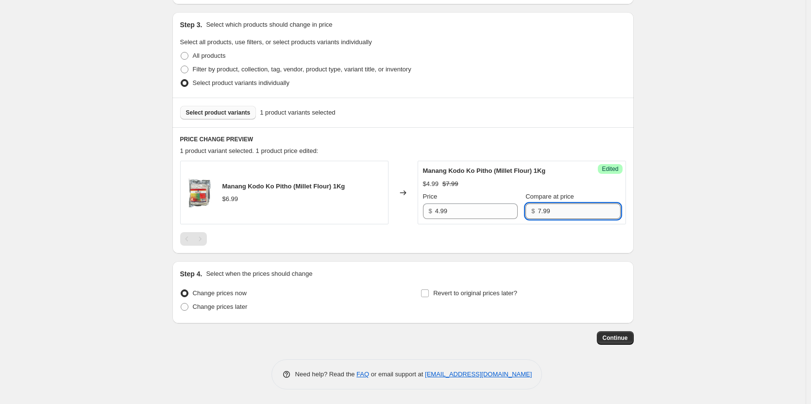
click at [562, 206] on input "7.99" at bounding box center [579, 211] width 83 height 16
type input "7"
type input "6.99"
click at [739, 186] on div "Create new price change job. This page is ready Create new price change job Dra…" at bounding box center [403, 77] width 806 height 654
click at [624, 340] on span "Continue" at bounding box center [615, 338] width 25 height 8
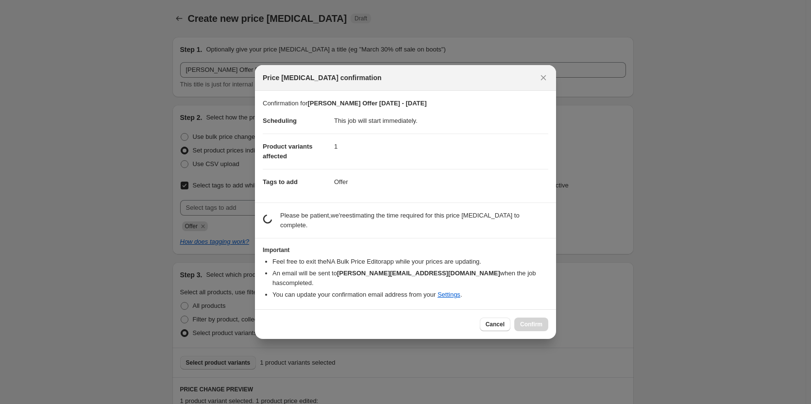
scroll to position [0, 0]
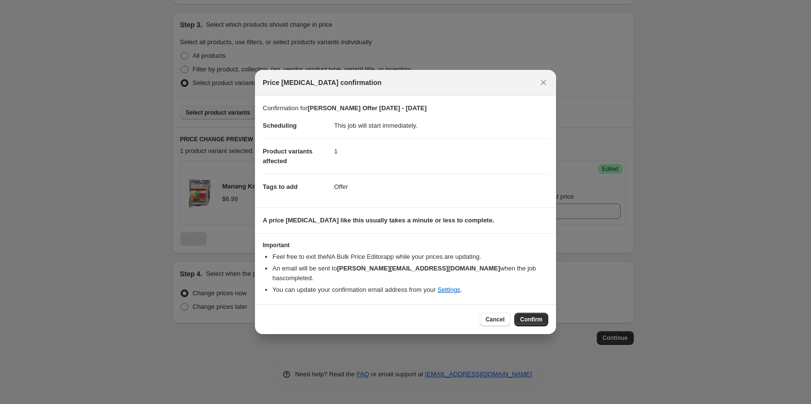
click at [531, 316] on span "Confirm" at bounding box center [531, 320] width 22 height 8
